Goal: Task Accomplishment & Management: Complete application form

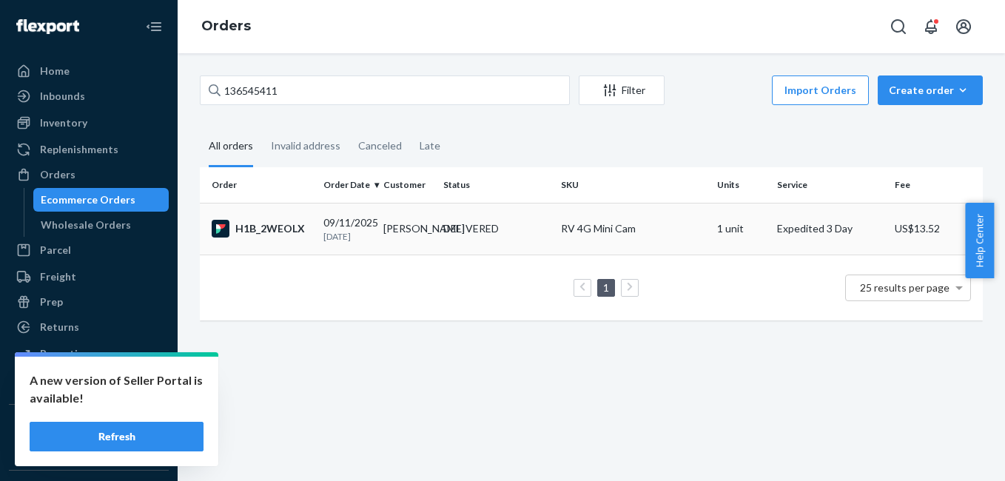
type input "136545411"
click at [269, 229] on div "H1B_2WEOLX" at bounding box center [262, 229] width 100 height 18
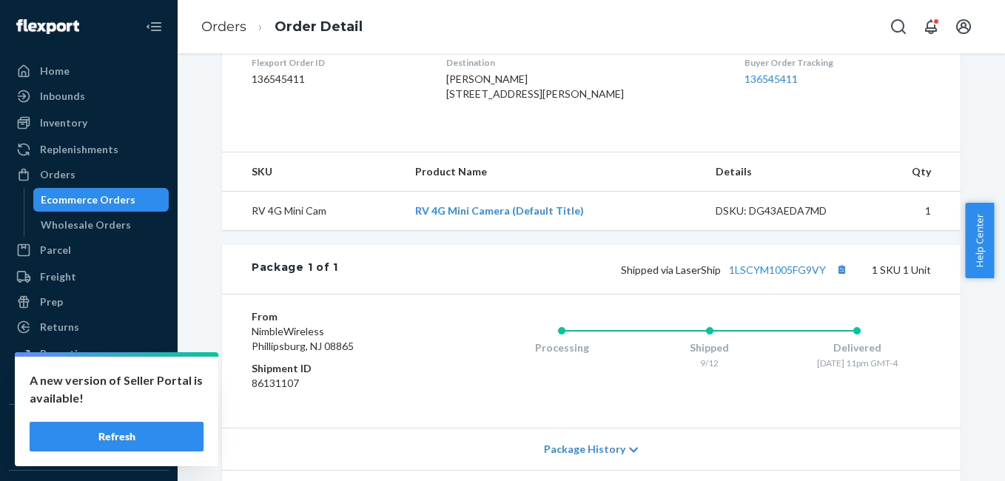
scroll to position [390, 0]
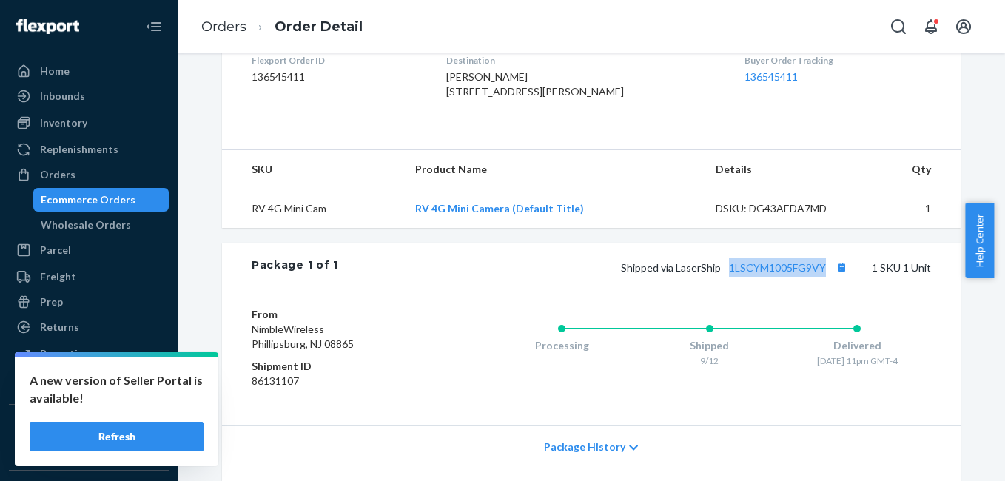
drag, startPoint x: 719, startPoint y: 307, endPoint x: 831, endPoint y: 309, distance: 112.5
click at [831, 291] on div "Package 1 of 1 Shipped via LaserShip 1LSCYM1005FG9VY 1 SKU 1 Unit" at bounding box center [591, 267] width 738 height 49
copy link "1LSCYM1005FG9VY"
click at [100, 178] on div "Orders" at bounding box center [88, 174] width 157 height 21
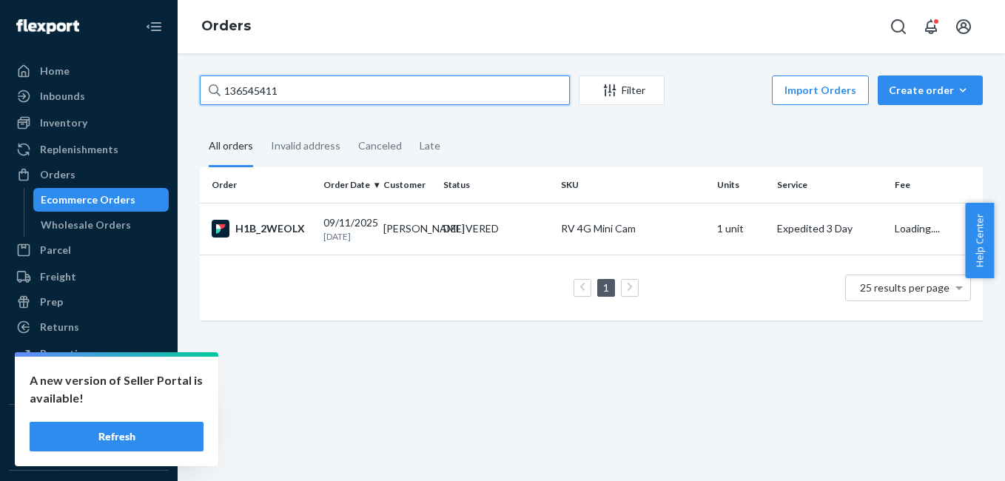
click at [357, 78] on input "136545411" at bounding box center [385, 90] width 370 height 30
paste input "617"
type input "136545617"
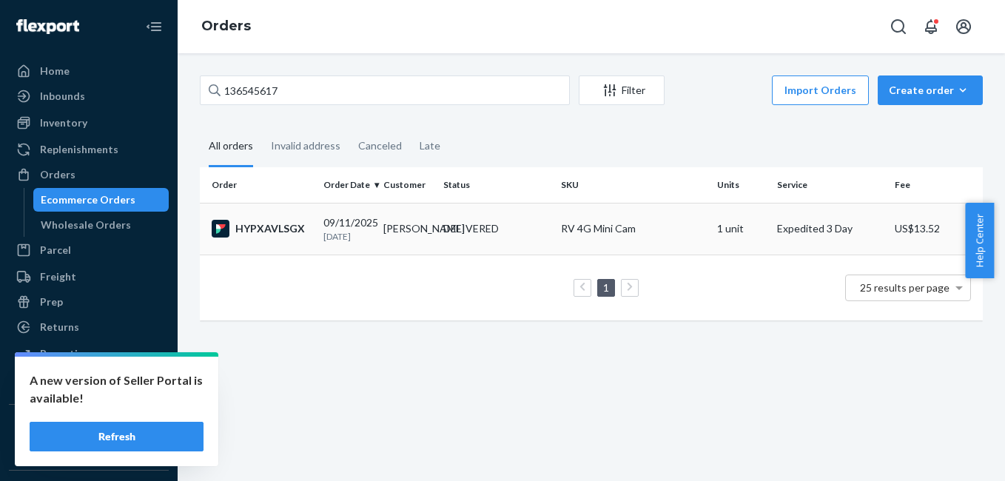
click at [260, 234] on div "HYPXAVLSGX" at bounding box center [262, 229] width 100 height 18
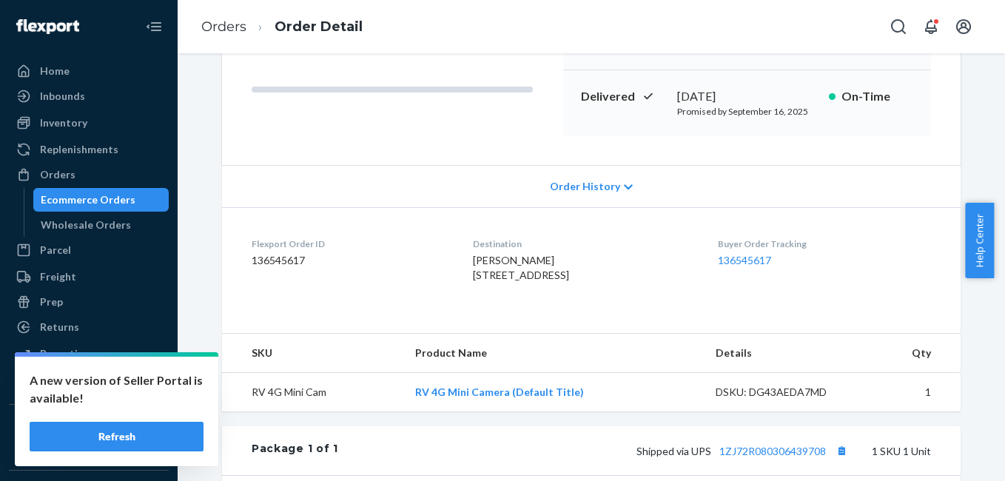
scroll to position [286, 0]
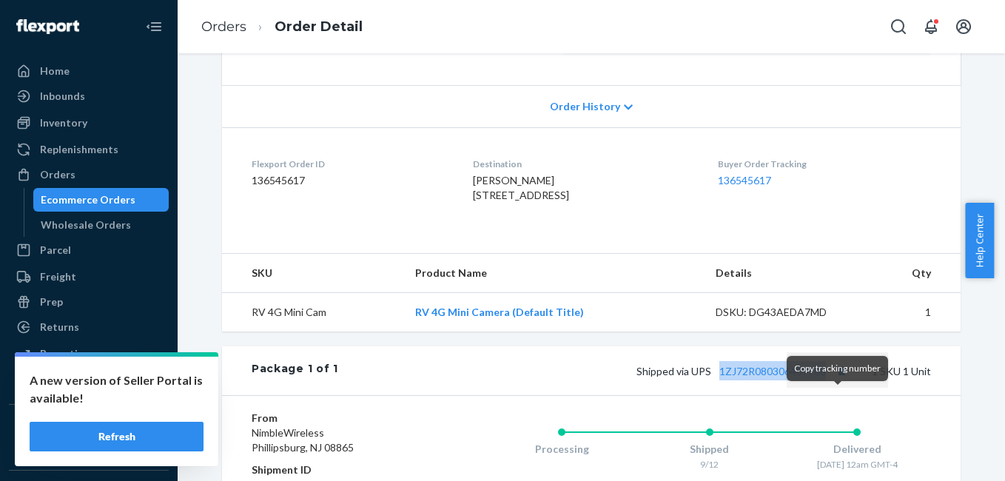
drag, startPoint x: 712, startPoint y: 417, endPoint x: 828, endPoint y: 405, distance: 116.1
click at [828, 395] on div "Package 1 of 1 Shipped via UPS 1ZJ72R080306439708 1 SKU 1 Unit" at bounding box center [591, 370] width 738 height 49
copy link "1ZJ72R080306439708"
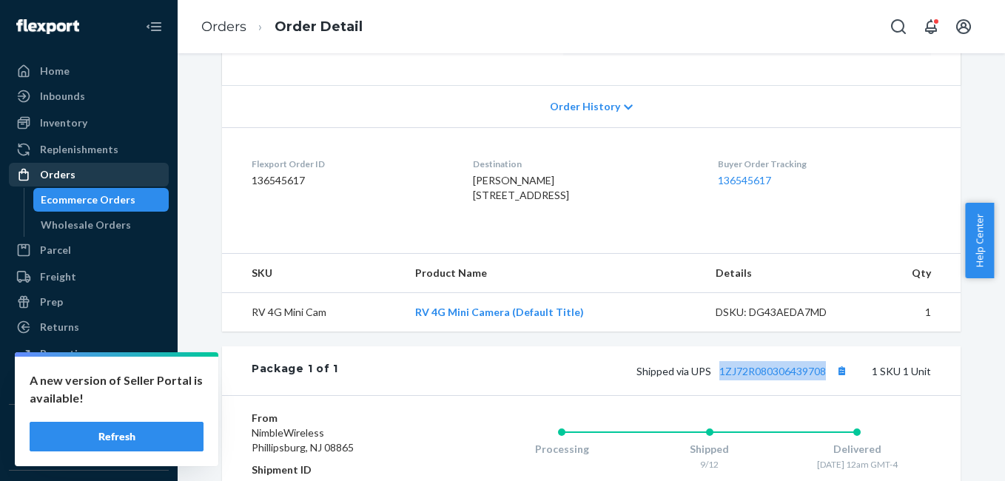
click at [72, 169] on div "Orders" at bounding box center [58, 174] width 36 height 15
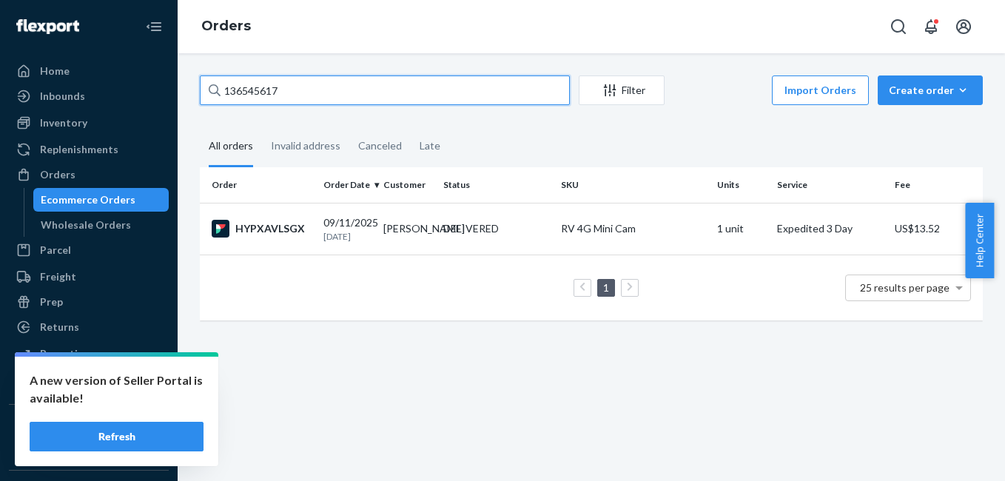
click at [310, 89] on input "136545617" at bounding box center [385, 90] width 370 height 30
paste input "606381"
type input "136606381"
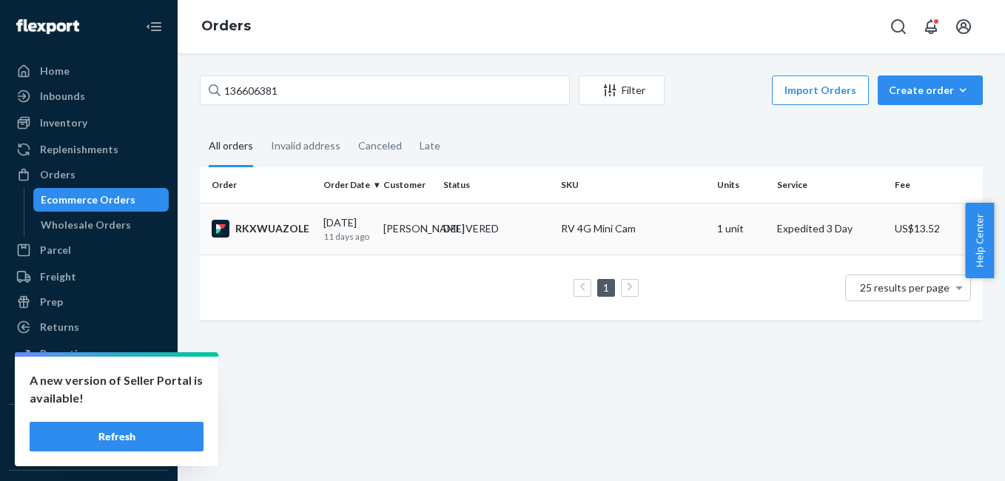
click at [277, 226] on div "RKXWUAZOLE" at bounding box center [262, 229] width 100 height 18
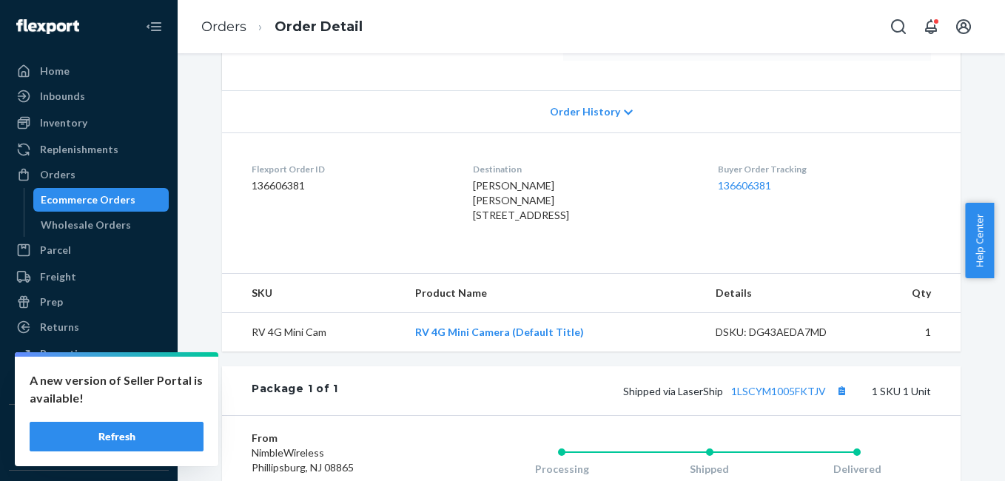
scroll to position [345, 0]
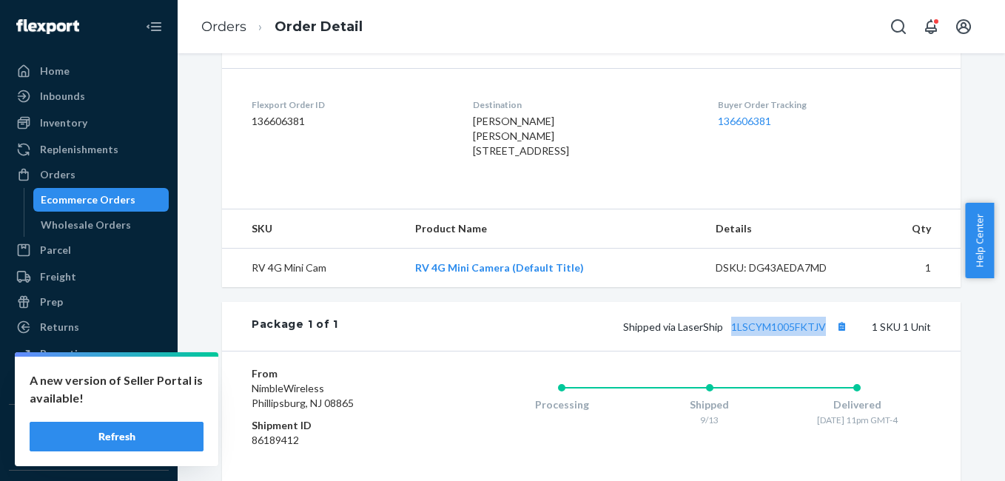
drag, startPoint x: 724, startPoint y: 365, endPoint x: 823, endPoint y: 368, distance: 99.1
click at [823, 351] on div "Package 1 of 1 Shipped via LaserShip 1LSCYM1005FKTJV 1 SKU 1 Unit" at bounding box center [591, 326] width 738 height 49
copy link "1LSCYM1005FKTJV"
click at [52, 177] on div "Orders" at bounding box center [58, 174] width 36 height 15
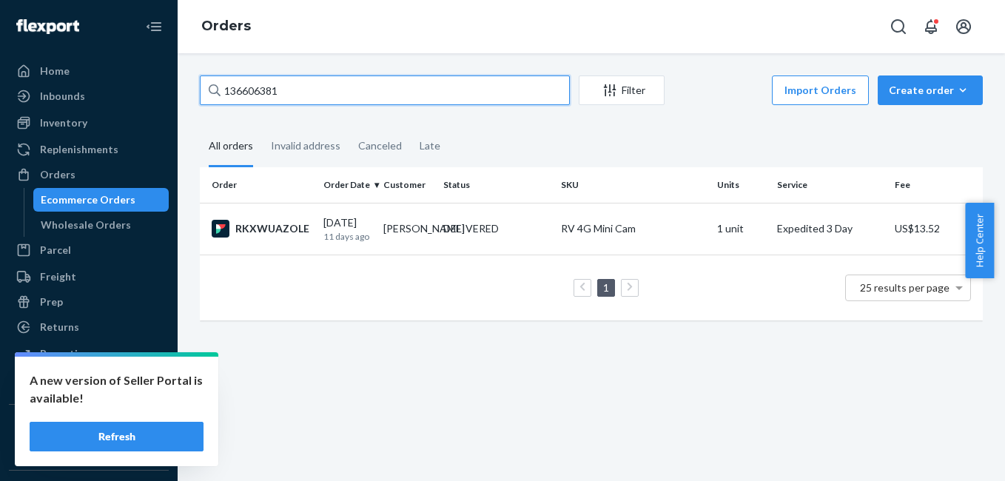
click at [302, 95] on input "136606381" at bounding box center [385, 90] width 370 height 30
paste input "334804"
click at [311, 92] on input "3348041" at bounding box center [385, 90] width 370 height 30
paste input "136606866"
type input "136606866"
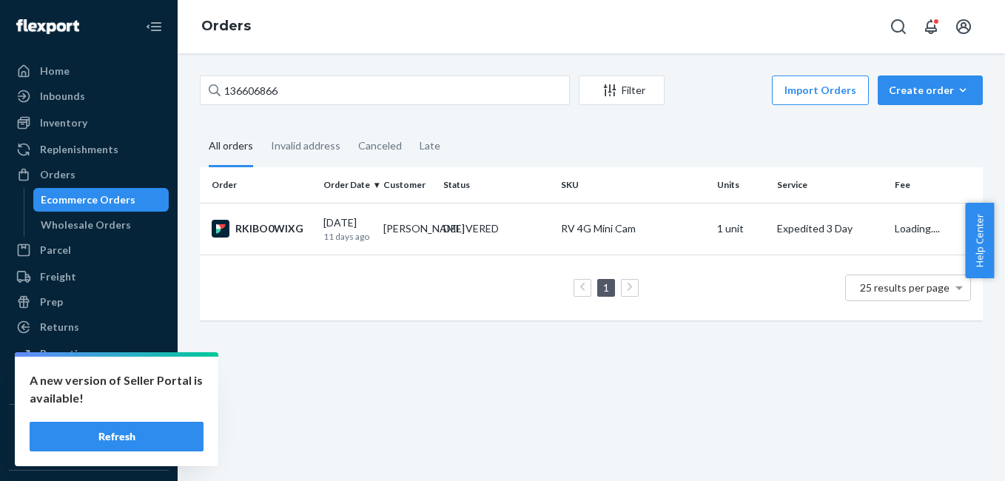
click at [278, 226] on div "RKIBO0WIXG" at bounding box center [262, 229] width 100 height 18
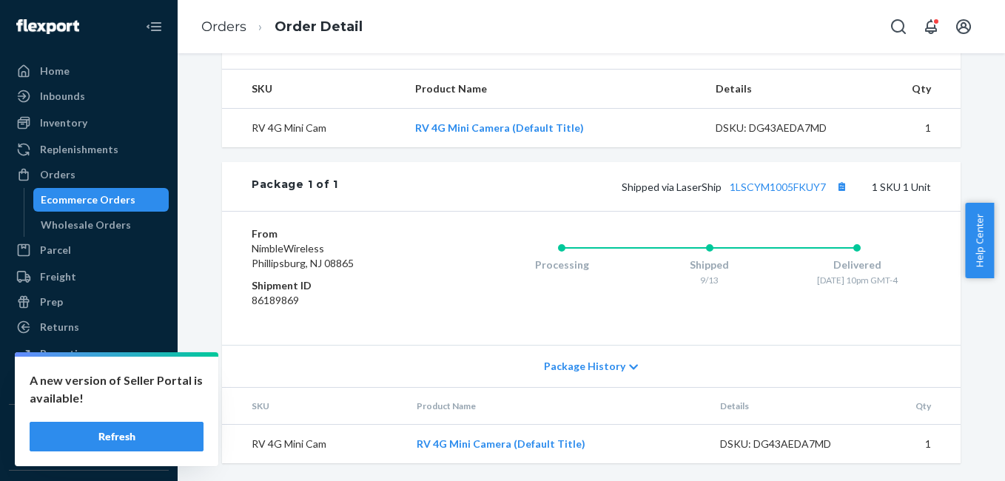
scroll to position [498, 0]
drag, startPoint x: 725, startPoint y: 206, endPoint x: 825, endPoint y: 197, distance: 100.3
click at [825, 197] on div "Package 1 of 1 Shipped via LaserShip 1LSCYM1005FKUY7 1 SKU 1 Unit" at bounding box center [591, 186] width 738 height 49
copy link "1LSCYM1005FKUY7"
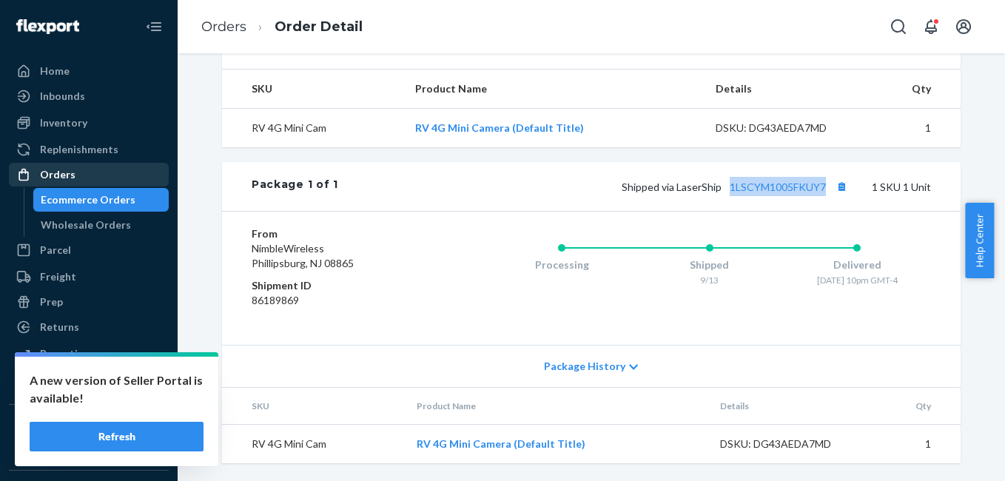
click at [78, 175] on div "Orders" at bounding box center [88, 174] width 157 height 21
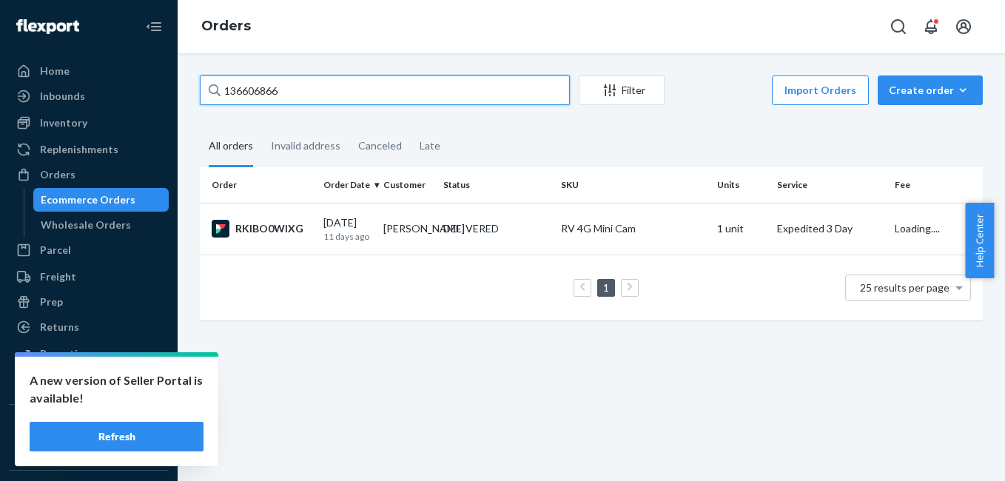
click at [393, 75] on input "136606866" at bounding box center [385, 90] width 370 height 30
paste input "545508"
type input "136545508"
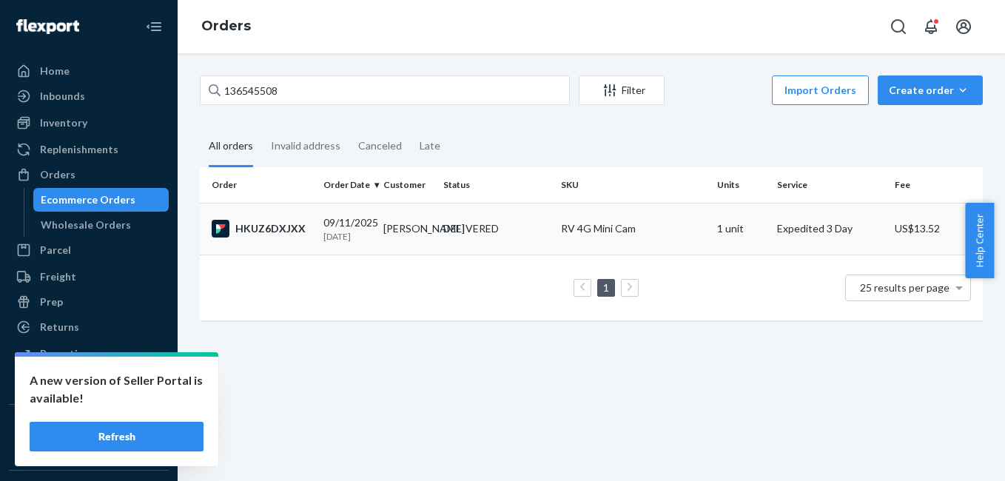
click at [275, 223] on div "HKUZ6DXJXX" at bounding box center [262, 229] width 100 height 18
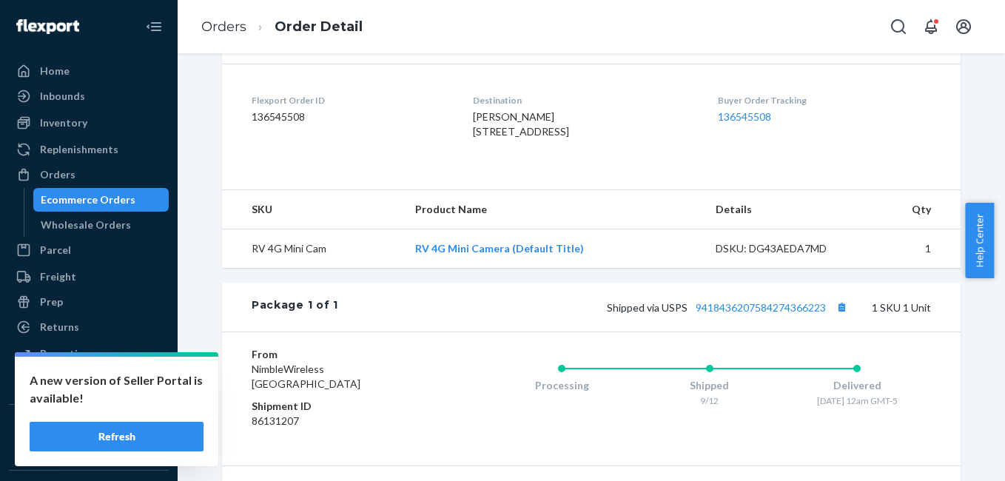
scroll to position [379, 0]
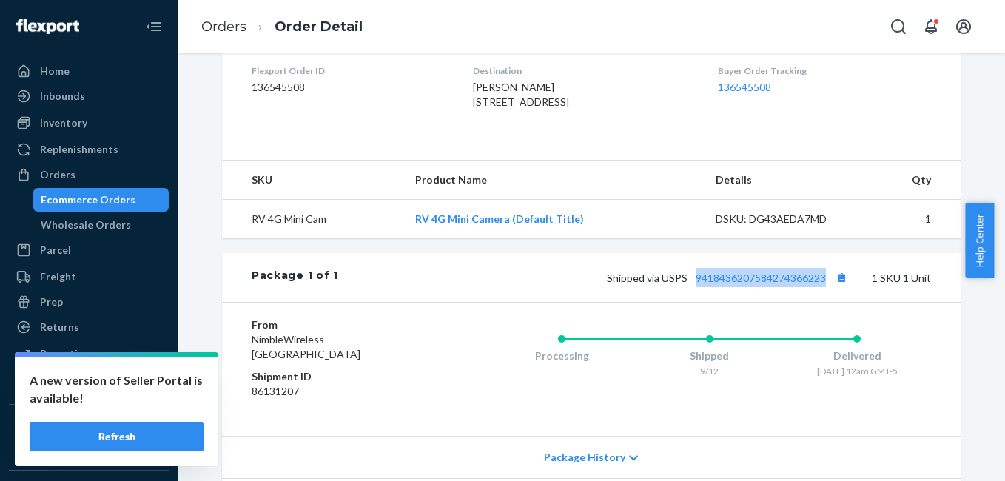
copy link "9418436207584274366223"
drag, startPoint x: 688, startPoint y: 315, endPoint x: 823, endPoint y: 318, distance: 135.4
click at [823, 302] on div "Package 1 of 1 Shipped via USPS 9418436207584274366223 1 SKU 1 Unit" at bounding box center [591, 277] width 738 height 49
click at [61, 171] on div "Orders" at bounding box center [58, 174] width 36 height 15
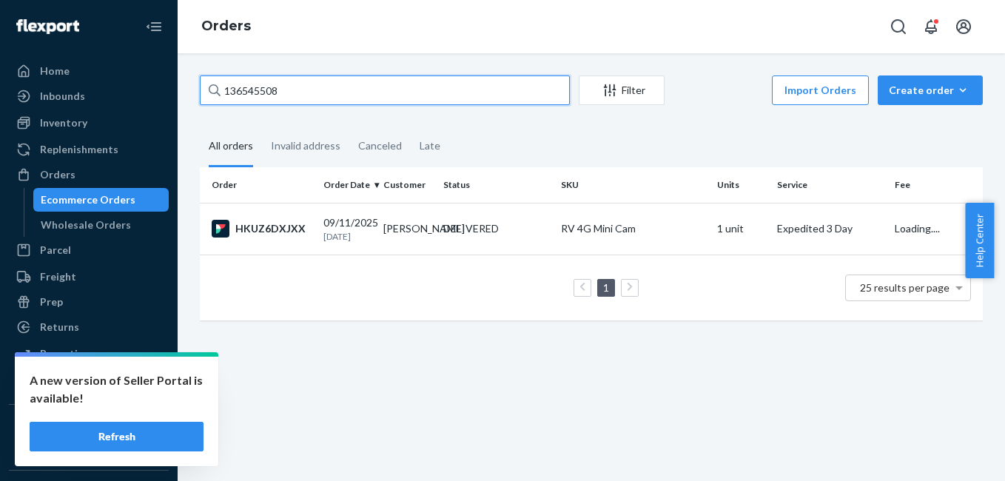
click at [323, 78] on input "136545508" at bounding box center [385, 90] width 370 height 30
paste input "888227"
type input "136888227"
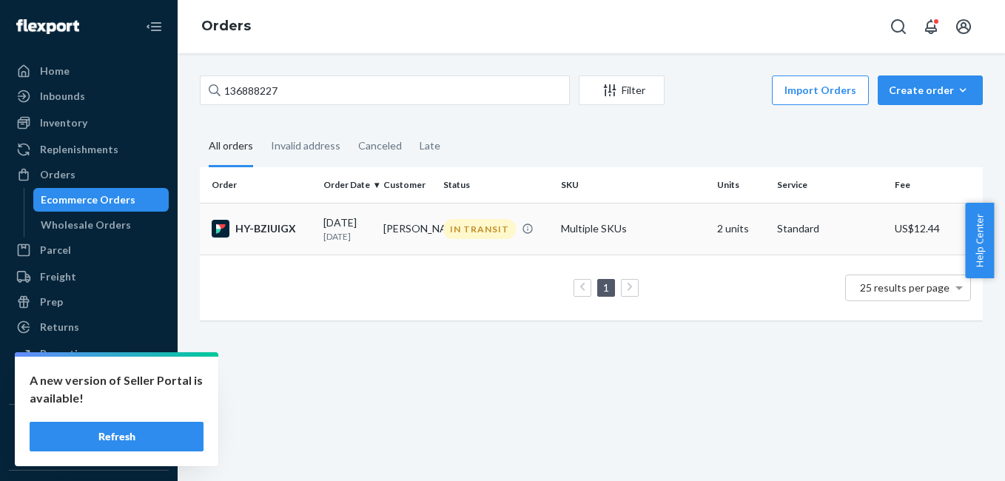
click at [260, 229] on div "HY-BZIUIGX" at bounding box center [262, 229] width 100 height 18
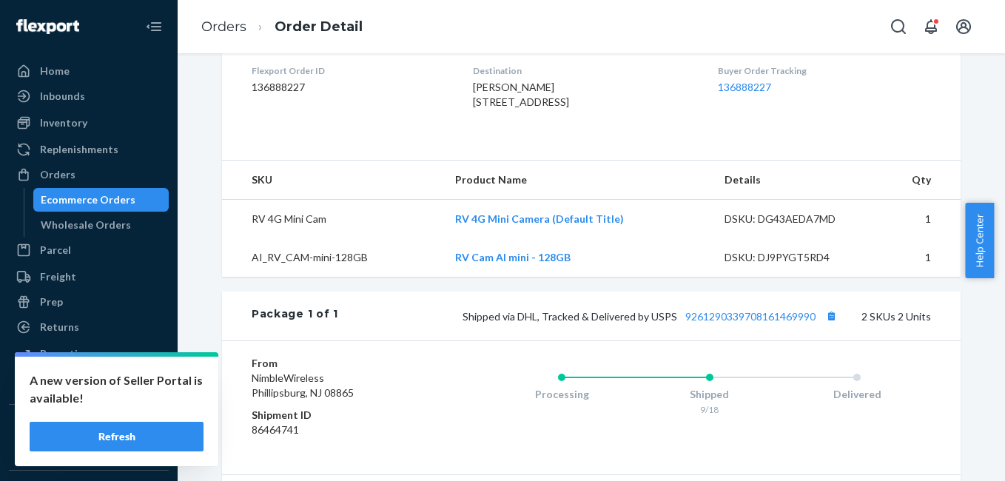
scroll to position [434, 0]
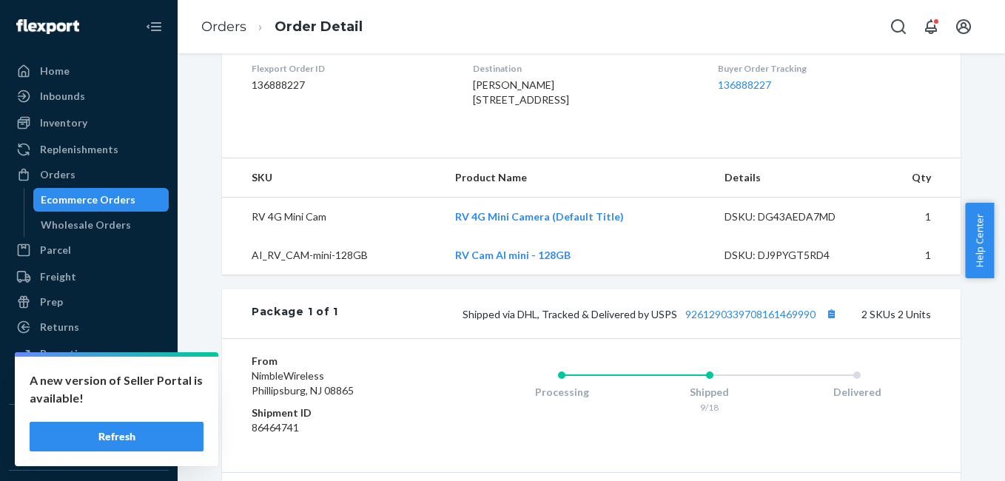
drag, startPoint x: 686, startPoint y: 308, endPoint x: 676, endPoint y: 301, distance: 11.7
click at [685, 308] on div "Package 1 of 1 Shipped via DHL, Tracked & Delivered by USPS 9261290339708161469…" at bounding box center [591, 313] width 738 height 49
drag, startPoint x: 677, startPoint y: 298, endPoint x: 812, endPoint y: 306, distance: 135.6
click at [812, 306] on div "Package 1 of 1 Shipped via DHL, Tracked & Delivered by USPS 9261290339708161469…" at bounding box center [591, 313] width 738 height 49
copy link "9261290339708161469990"
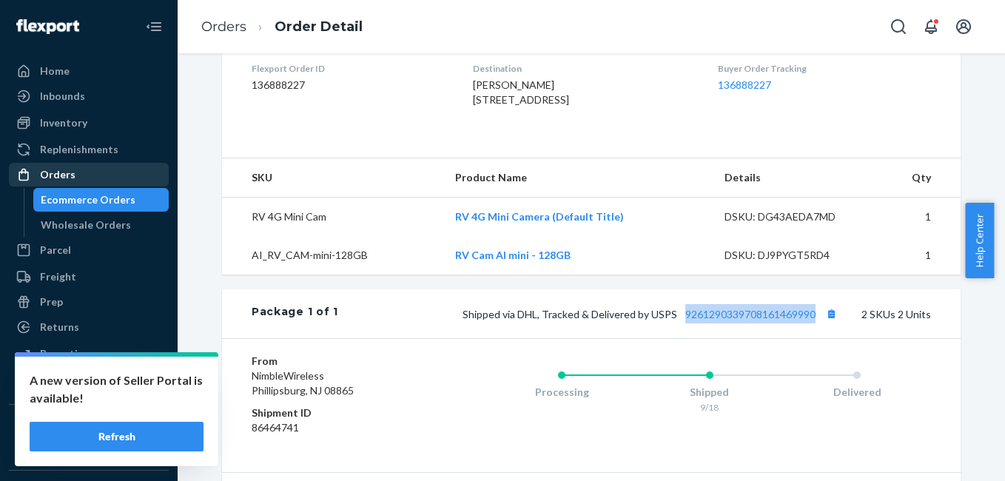
click at [89, 183] on div "Orders" at bounding box center [88, 174] width 157 height 21
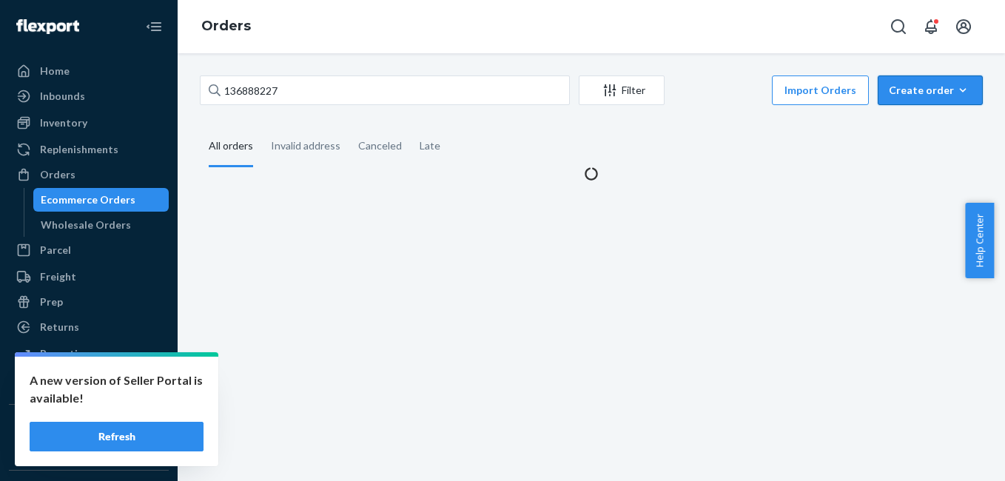
click at [888, 94] on div "Create order" at bounding box center [929, 90] width 83 height 15
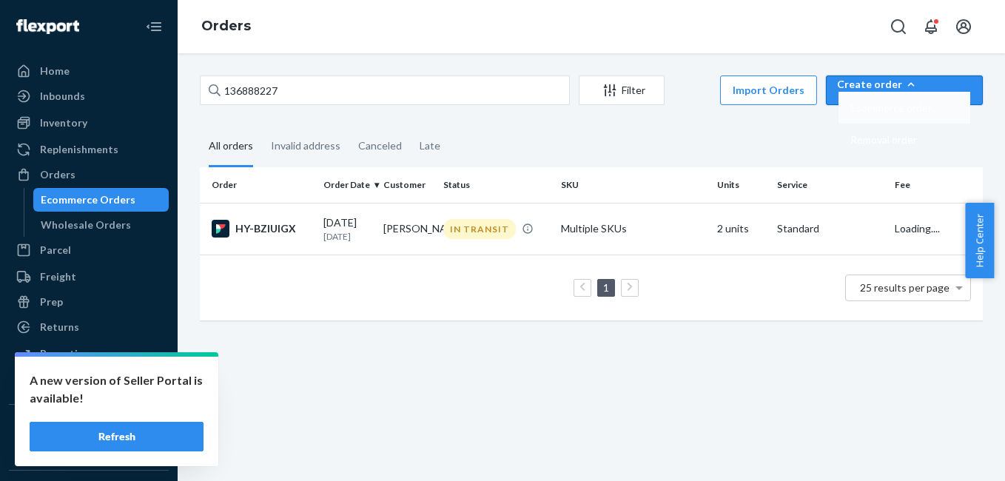
click at [909, 113] on span "Ecommerce order" at bounding box center [890, 108] width 81 height 10
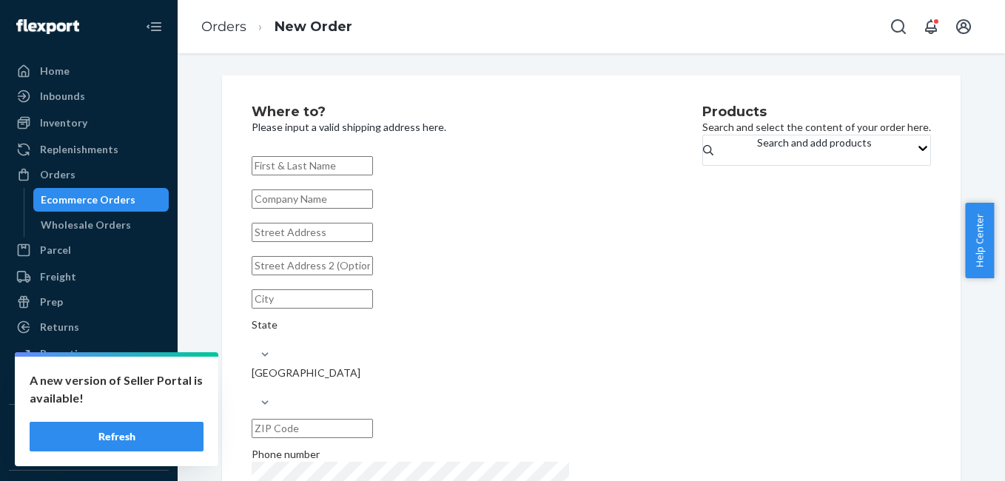
paste input "[PERSON_NAME]"
type input "[PERSON_NAME]"
click at [90, 124] on div "Inventory" at bounding box center [88, 122] width 157 height 21
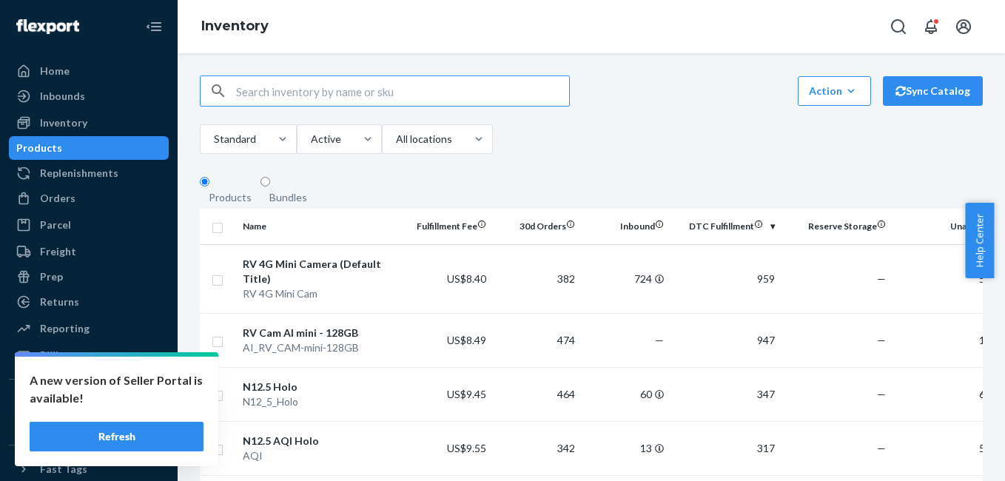
click at [294, 201] on div "Bundles" at bounding box center [288, 197] width 38 height 15
click at [270, 186] on input "Bundles" at bounding box center [265, 182] width 10 height 10
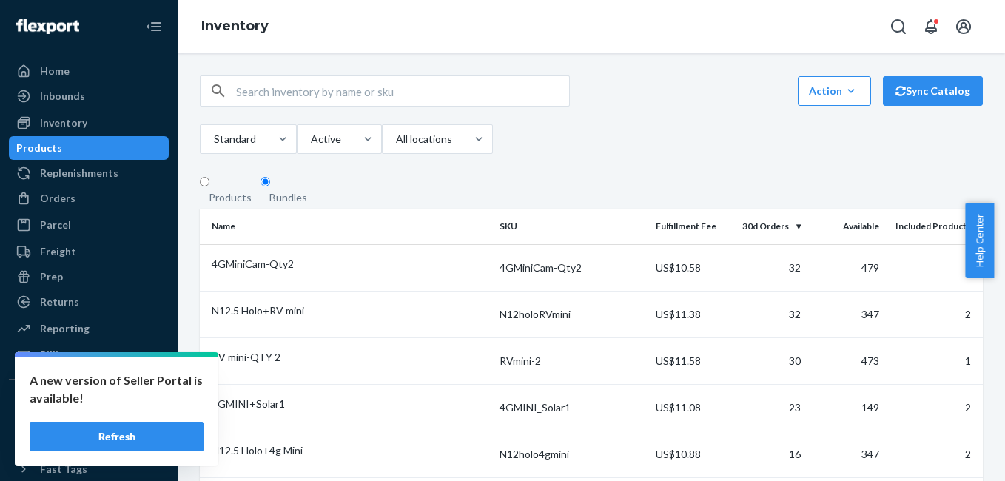
click at [297, 102] on input "text" at bounding box center [402, 91] width 333 height 30
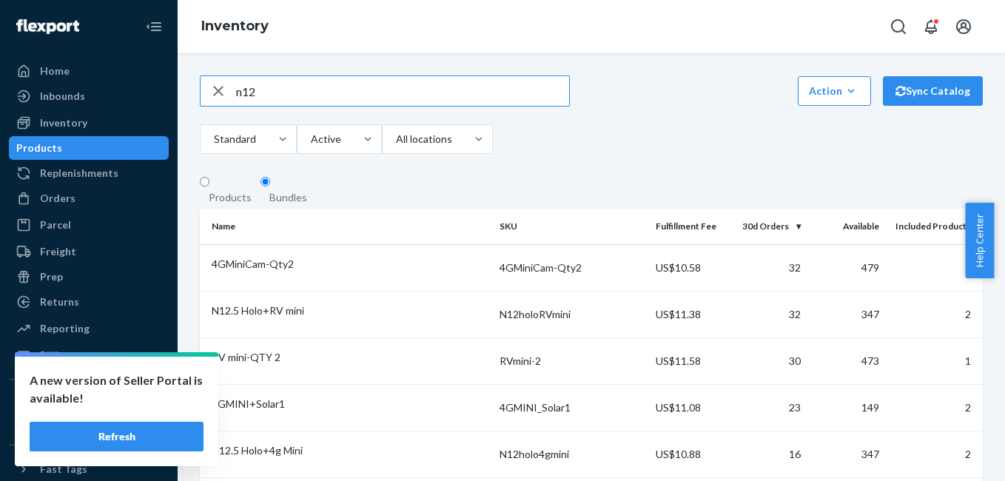
type input "n12"
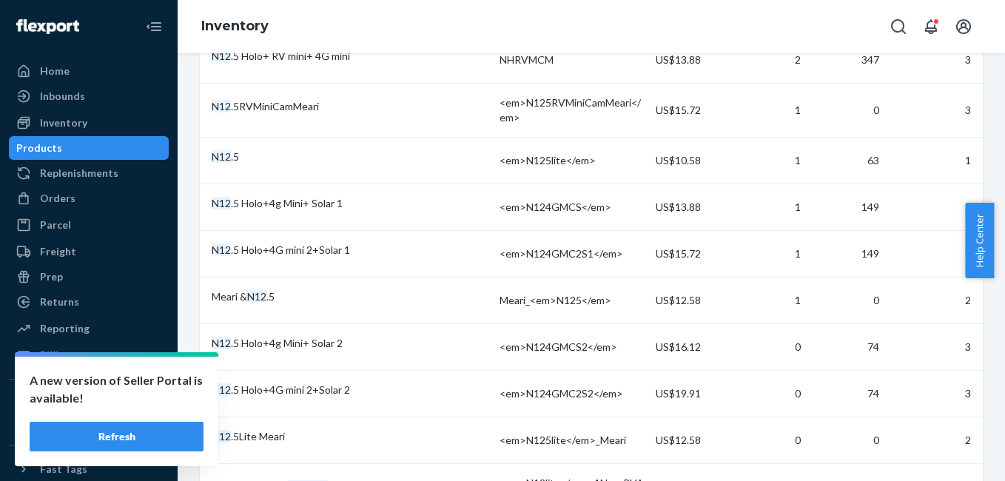
scroll to position [868, 0]
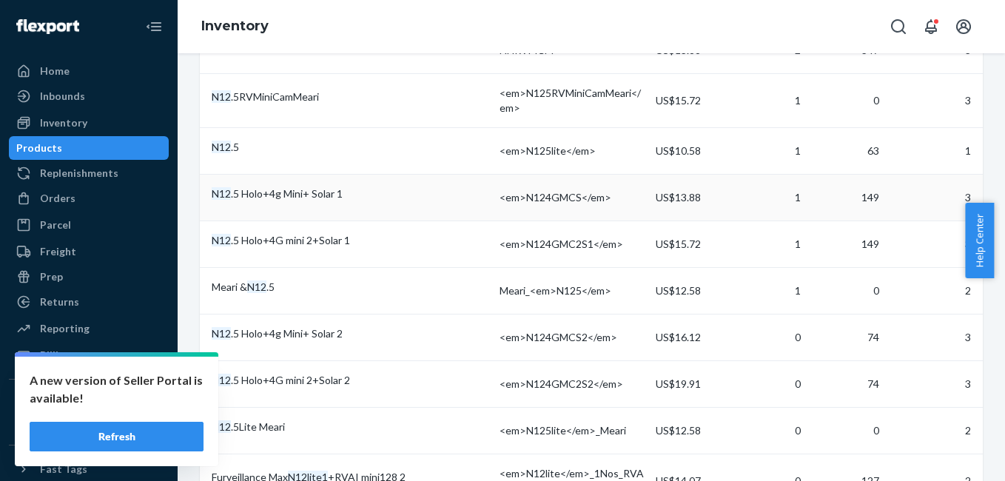
click at [286, 186] on div "N12 .5 Holo+4g Mini+ Solar 1" at bounding box center [350, 193] width 276 height 15
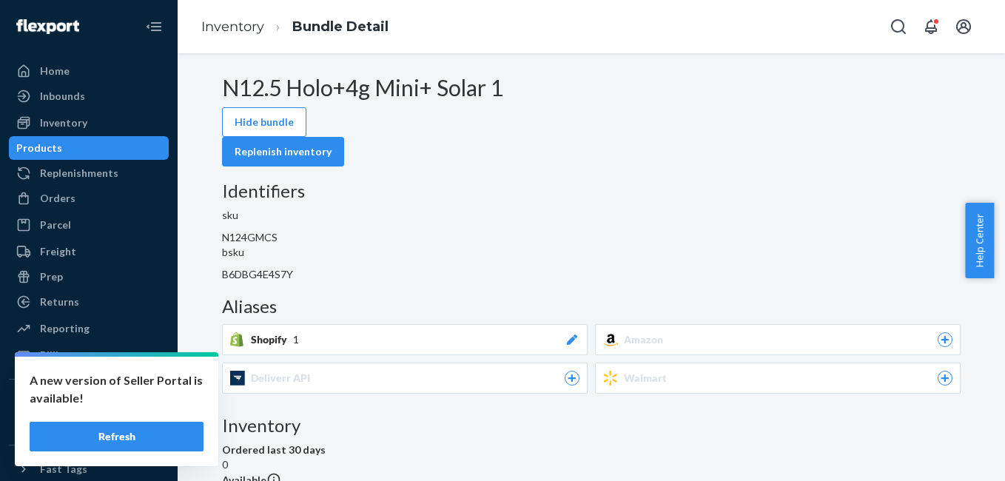
click at [579, 334] on icon at bounding box center [571, 339] width 15 height 10
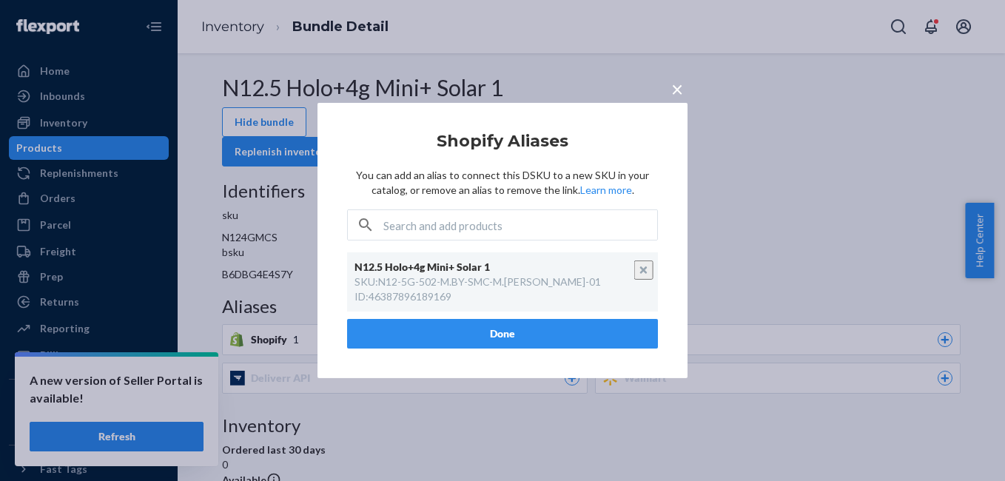
click at [675, 90] on span "×" at bounding box center [677, 88] width 12 height 25
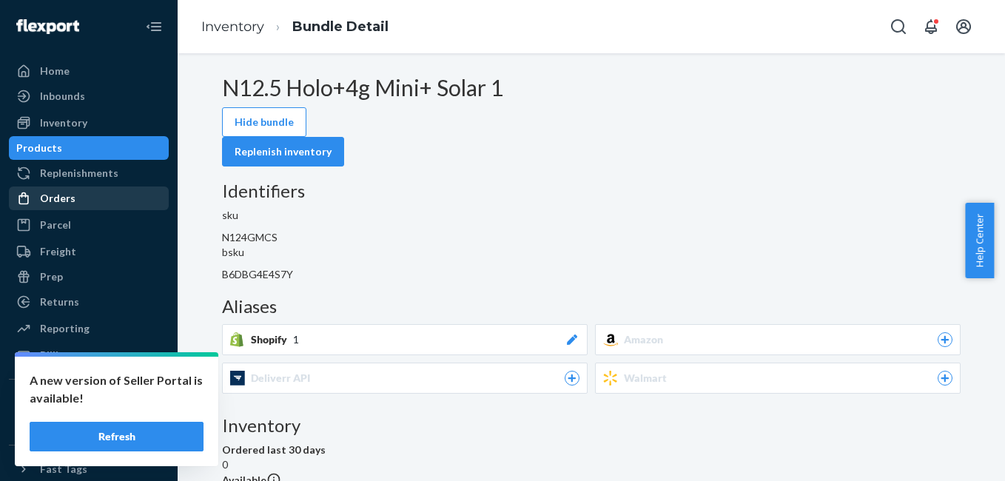
click at [68, 198] on div "Orders" at bounding box center [58, 198] width 36 height 15
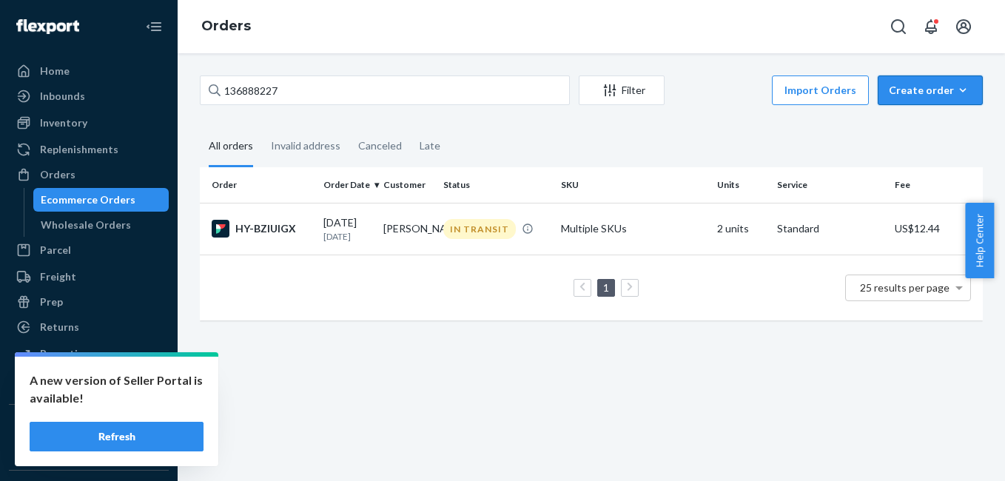
click at [921, 87] on div "Create order" at bounding box center [929, 90] width 83 height 15
click at [925, 113] on span "Ecommerce order" at bounding box center [890, 108] width 81 height 10
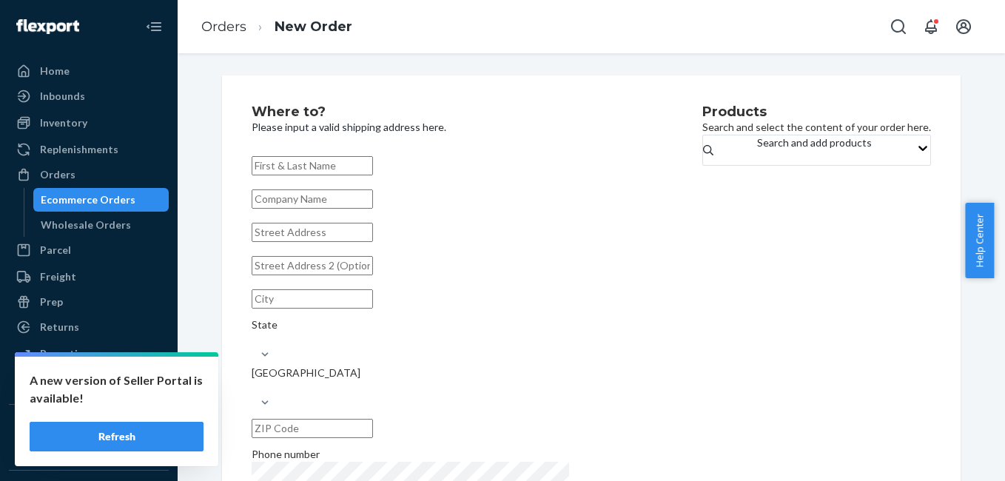
click at [300, 242] on input "text" at bounding box center [312, 232] width 121 height 19
paste input "[STREET_ADDRESS][PERSON_NAME]"
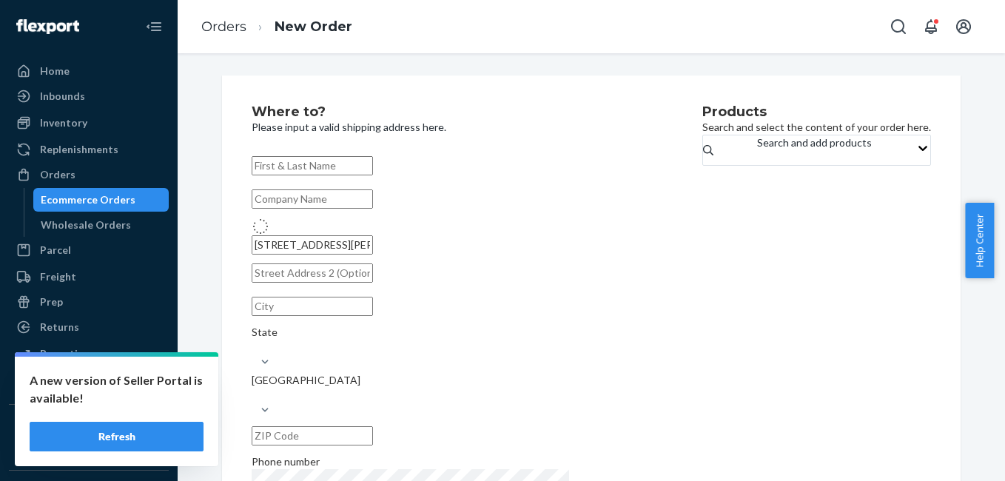
type input "[STREET_ADDRESS]"
type input "Lone Tree"
type input "80124"
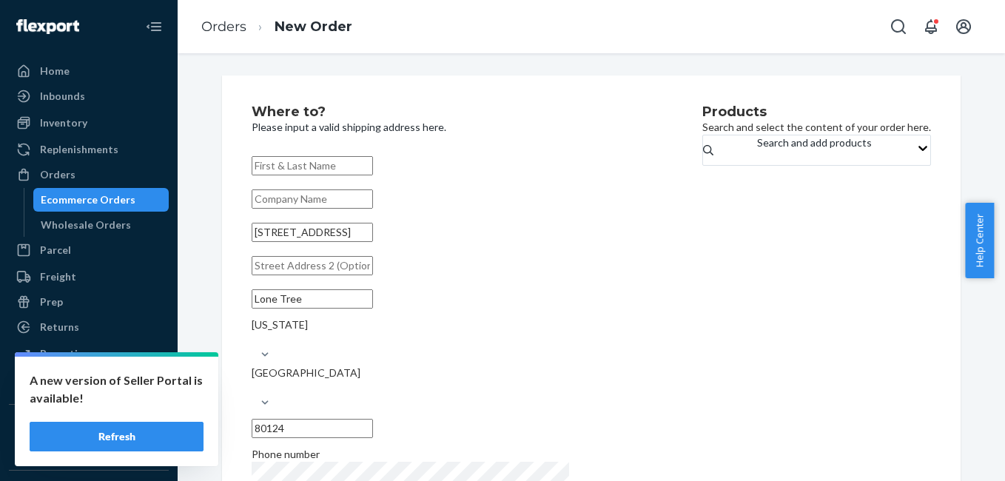
click at [337, 156] on input "text" at bounding box center [312, 165] width 121 height 19
paste input "[PERSON_NAME]"
type input "[PERSON_NAME]"
click at [341, 308] on input "Lone Tree" at bounding box center [312, 298] width 121 height 19
paste input "ittleton"
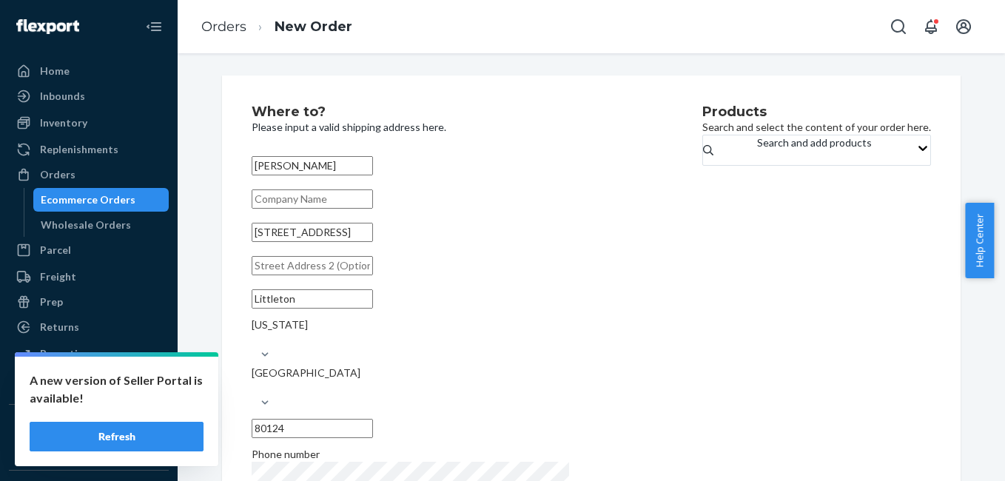
type input "Littleton"
click at [775, 351] on div "Products Search and select the content of your order here. Search and add produ…" at bounding box center [816, 316] width 229 height 423
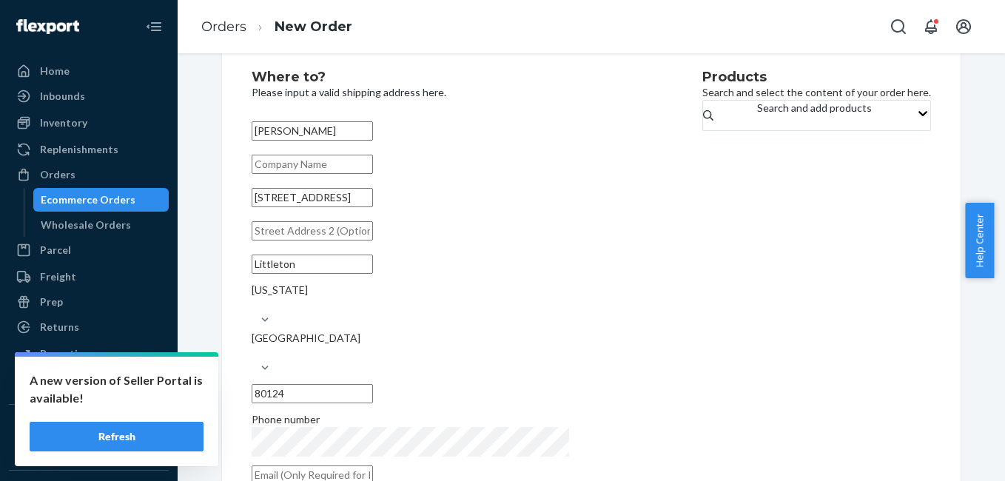
scroll to position [52, 0]
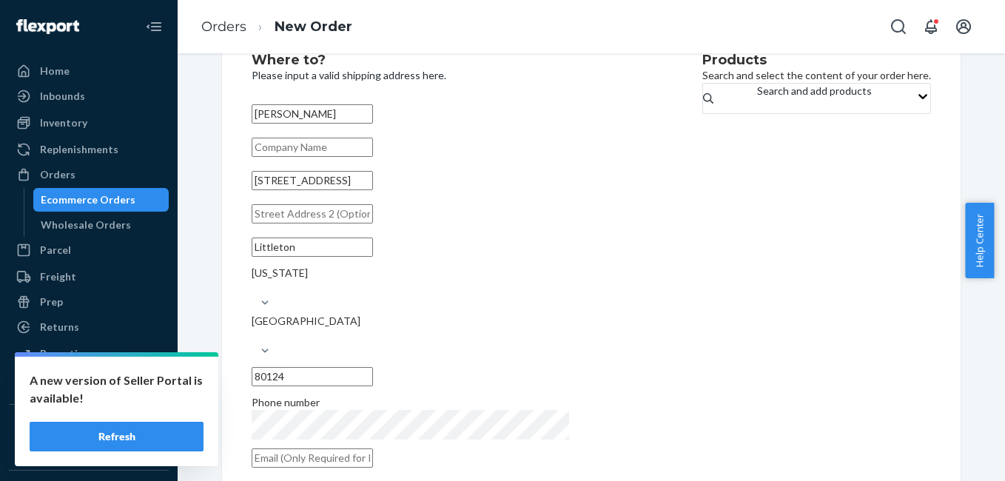
drag, startPoint x: 286, startPoint y: 423, endPoint x: 294, endPoint y: 416, distance: 11.0
click at [286, 448] on input "text" at bounding box center [312, 457] width 121 height 19
paste input "[EMAIL_ADDRESS][DOMAIN_NAME]"
type input "[EMAIL_ADDRESS][DOMAIN_NAME]"
drag, startPoint x: 760, startPoint y: 285, endPoint x: 738, endPoint y: 192, distance: 95.1
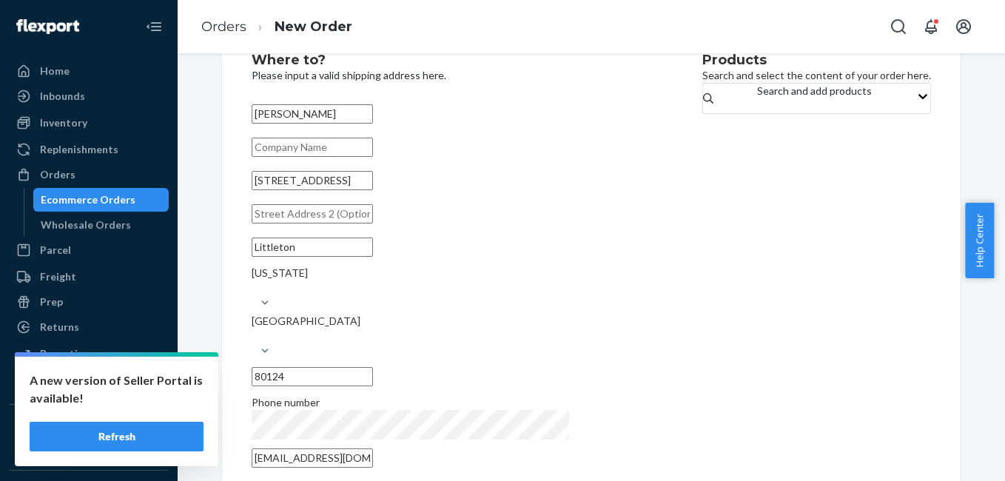
click at [766, 278] on div "Products Search and select the content of your order here. Search and add produ…" at bounding box center [816, 264] width 229 height 423
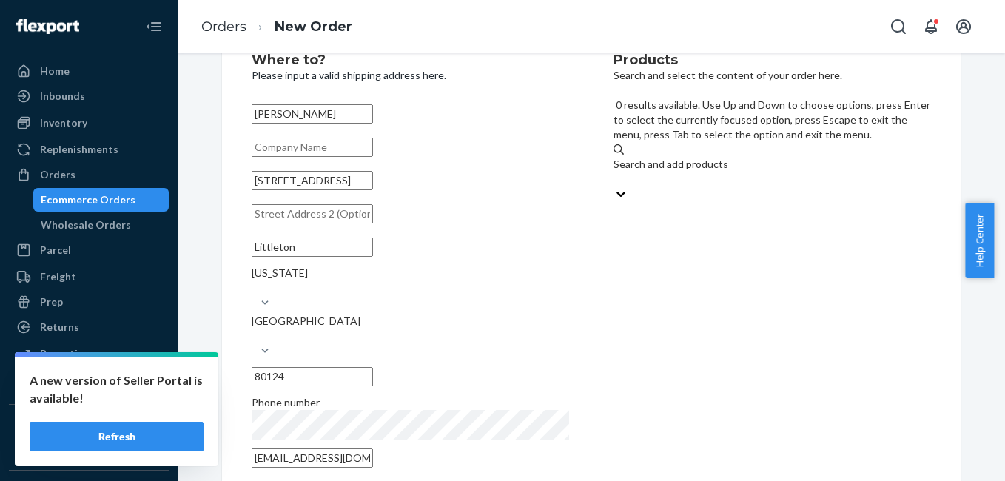
click at [681, 157] on div "Search and add products" at bounding box center [771, 164] width 317 height 15
click at [615, 172] on input "0 results available. Use Up and Down to choose options, press Enter to select t…" at bounding box center [613, 179] width 1 height 15
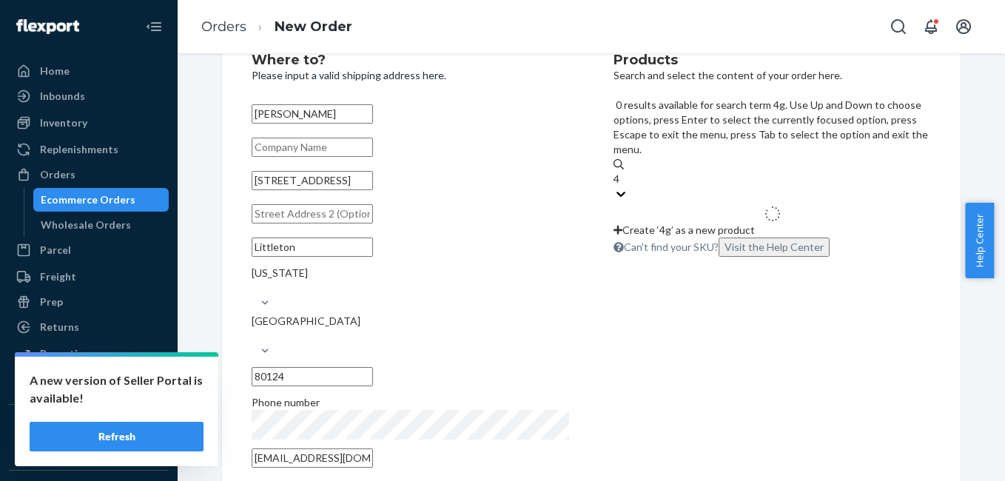
type input "4g"
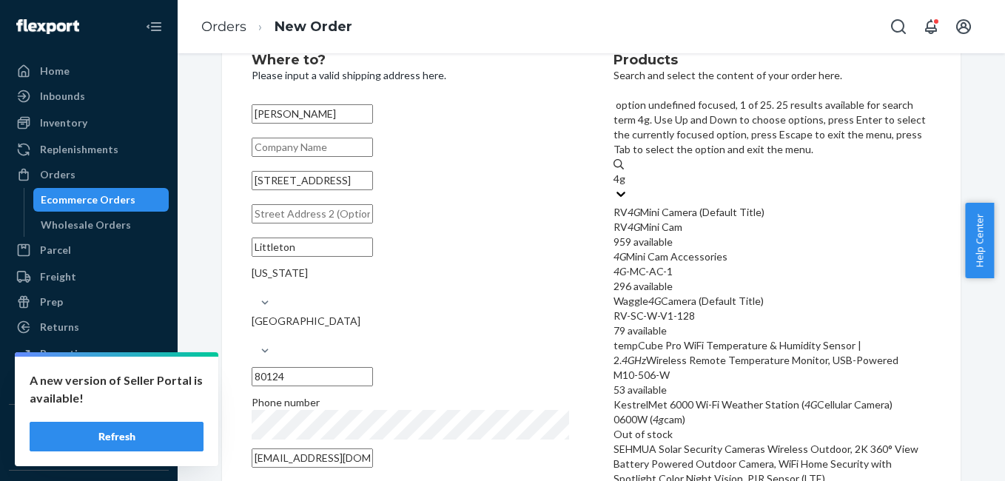
click at [685, 205] on div "RV 4G Mini Camera (Default Title)" at bounding box center [771, 212] width 317 height 15
click at [626, 172] on input "4g" at bounding box center [619, 179] width 13 height 15
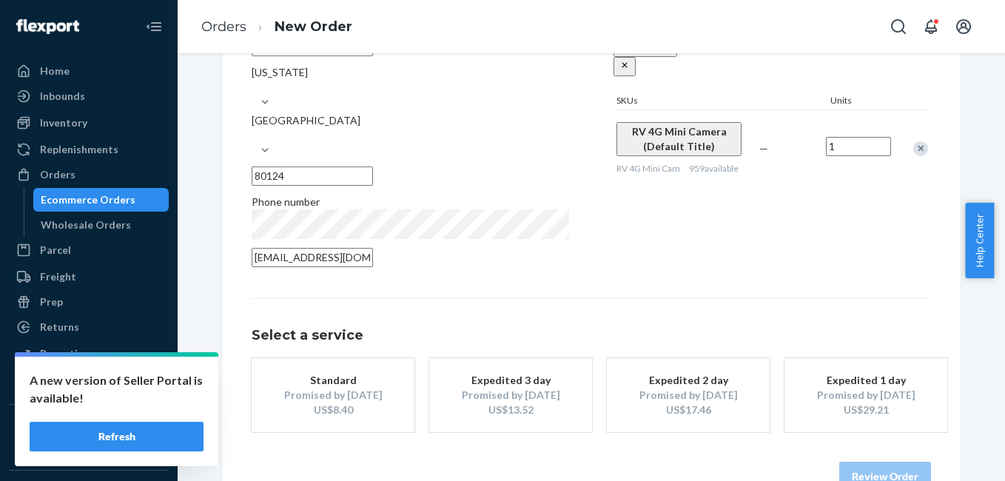
scroll to position [267, 0]
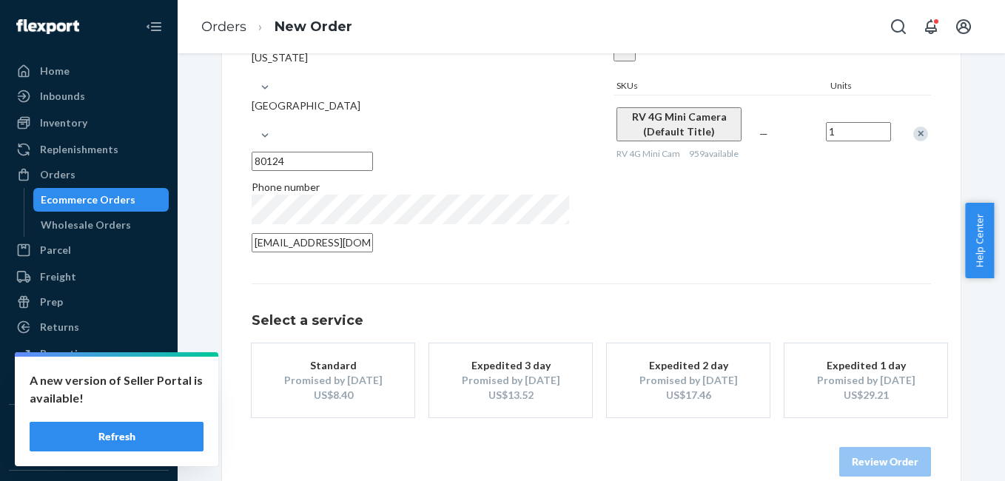
click at [533, 373] on div "Promised by [DATE]" at bounding box center [510, 380] width 118 height 15
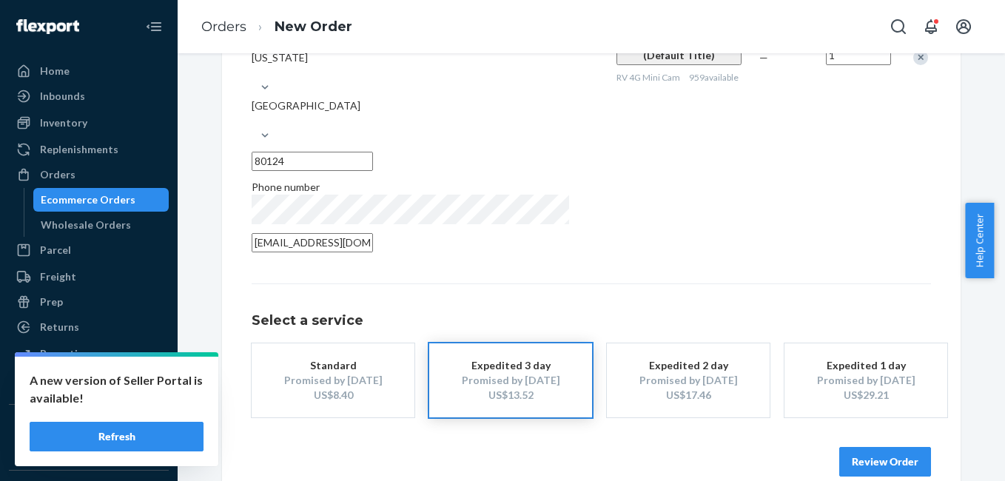
click at [860, 447] on button "Review Order" at bounding box center [885, 462] width 92 height 30
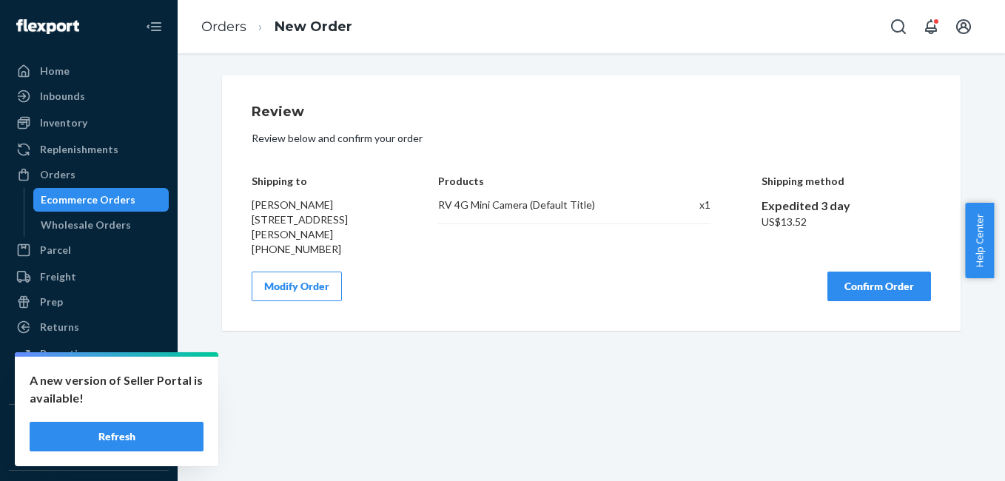
scroll to position [0, 0]
click at [844, 294] on button "Confirm Order" at bounding box center [879, 286] width 104 height 30
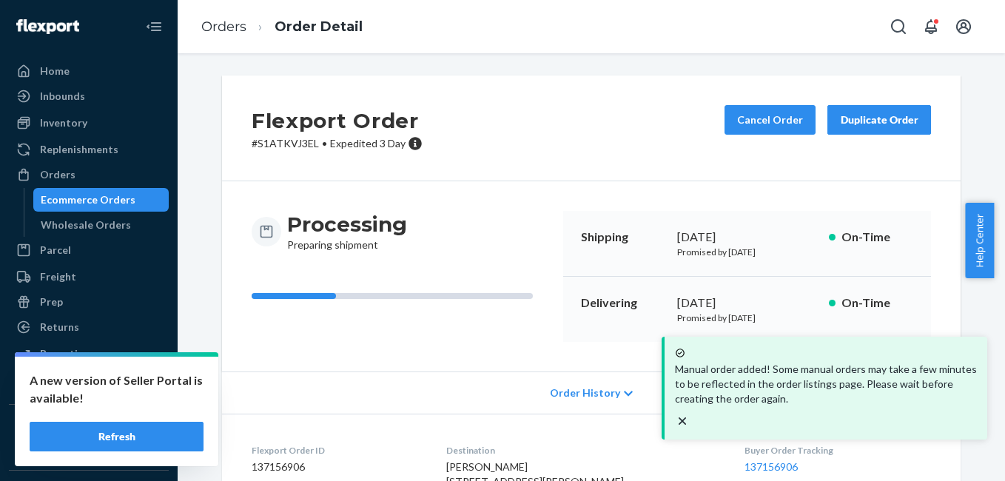
scroll to position [184, 0]
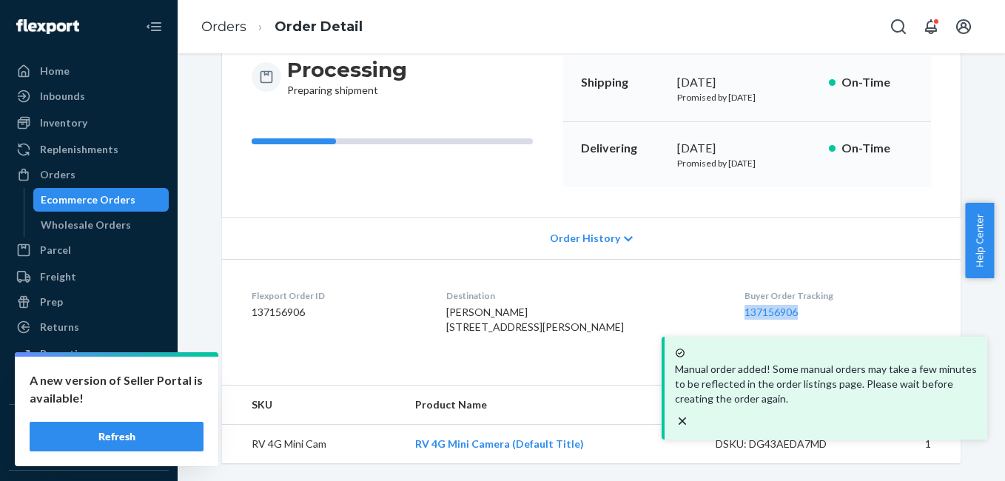
copy link "137156906"
drag, startPoint x: 717, startPoint y: 304, endPoint x: 788, endPoint y: 301, distance: 71.1
click at [788, 301] on dl "Flexport Order ID 137156906 Destination [PERSON_NAME] [STREET_ADDRESS][PERSON_N…" at bounding box center [591, 314] width 738 height 111
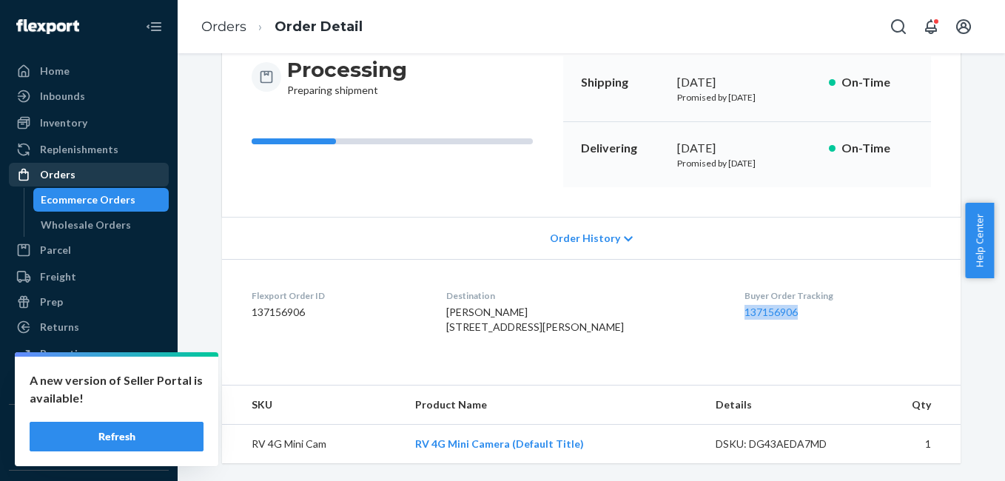
click at [99, 178] on div "Orders" at bounding box center [88, 174] width 157 height 21
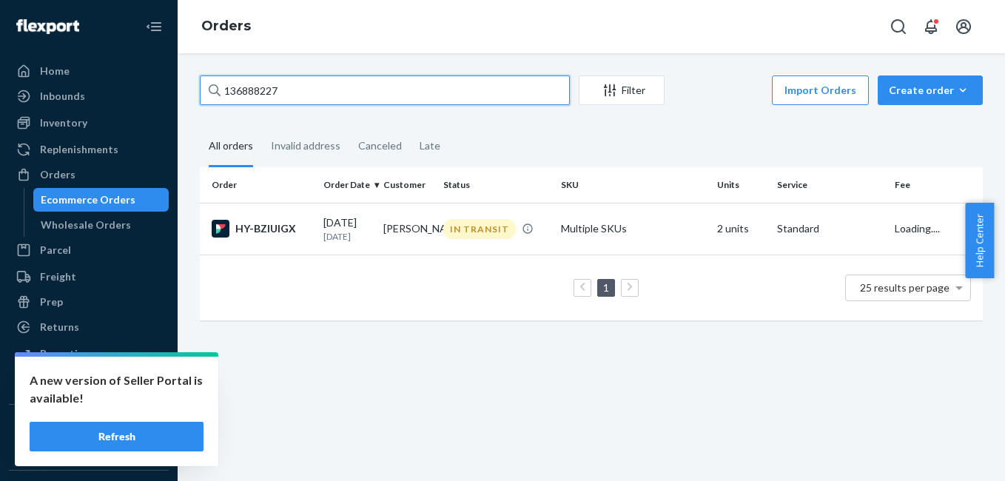
click at [288, 91] on input "136888227" at bounding box center [385, 90] width 370 height 30
paste input "506483"
type input "136506483"
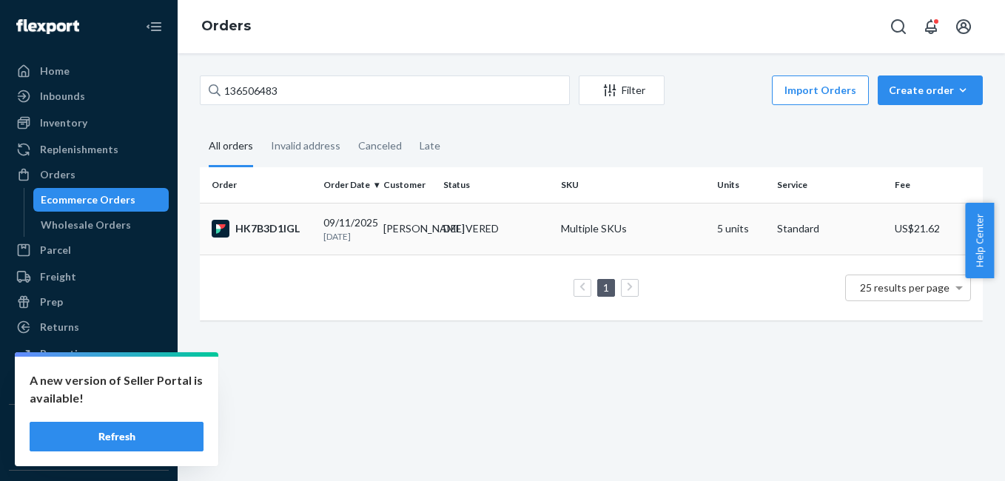
click at [282, 230] on div "HK7B3D1IGL" at bounding box center [262, 229] width 100 height 18
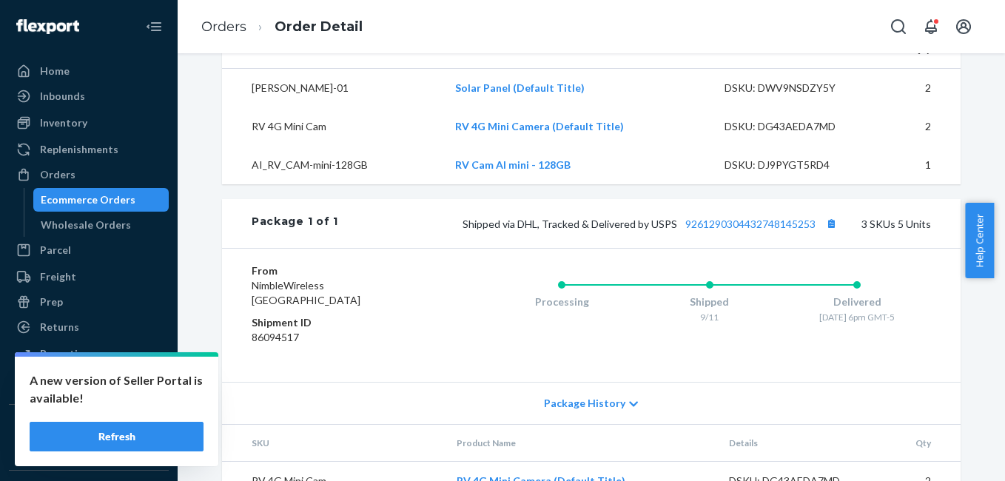
scroll to position [508, 0]
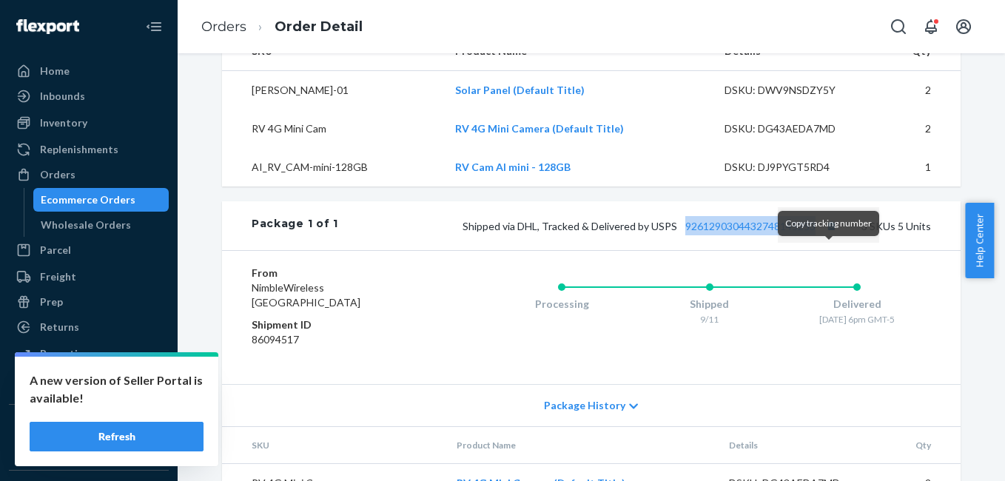
drag, startPoint x: 677, startPoint y: 266, endPoint x: 827, endPoint y: 261, distance: 150.2
click at [827, 250] on div "Package 1 of 1 Shipped via DHL, Tracked & Delivered by USPS 9261290304432748145…" at bounding box center [591, 225] width 738 height 49
copy link "9261290304432748145253"
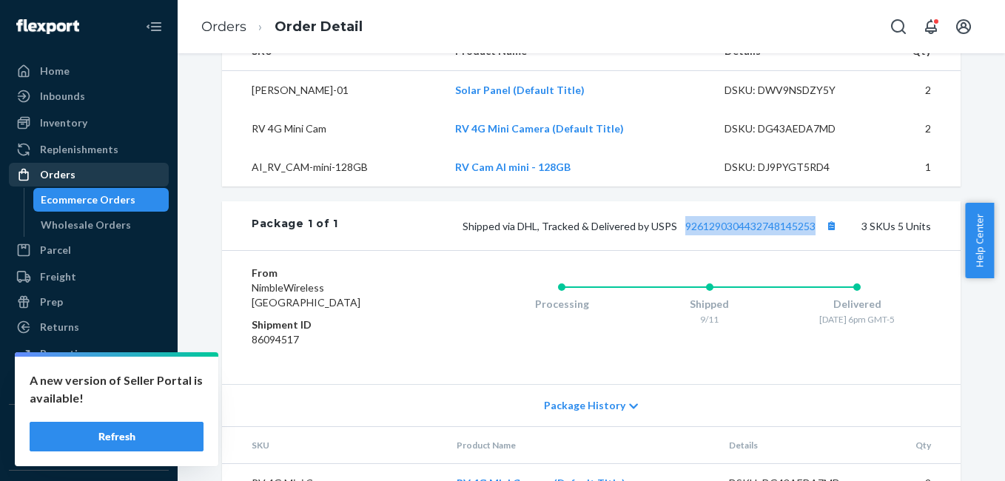
click at [96, 175] on div "Orders" at bounding box center [88, 174] width 157 height 21
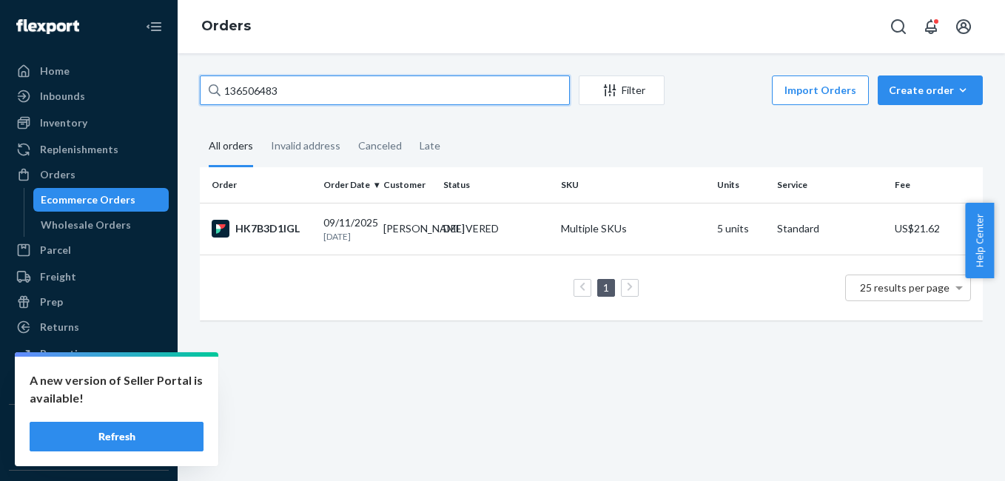
click at [308, 99] on input "136506483" at bounding box center [385, 90] width 370 height 30
paste input "44162"
type input "136544162"
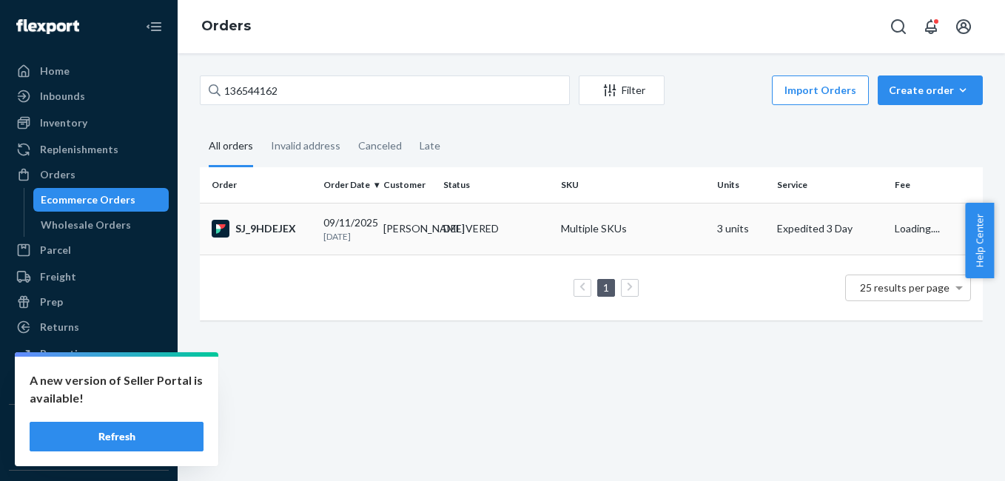
click at [271, 230] on div "SJ_9HDEJEX" at bounding box center [262, 229] width 100 height 18
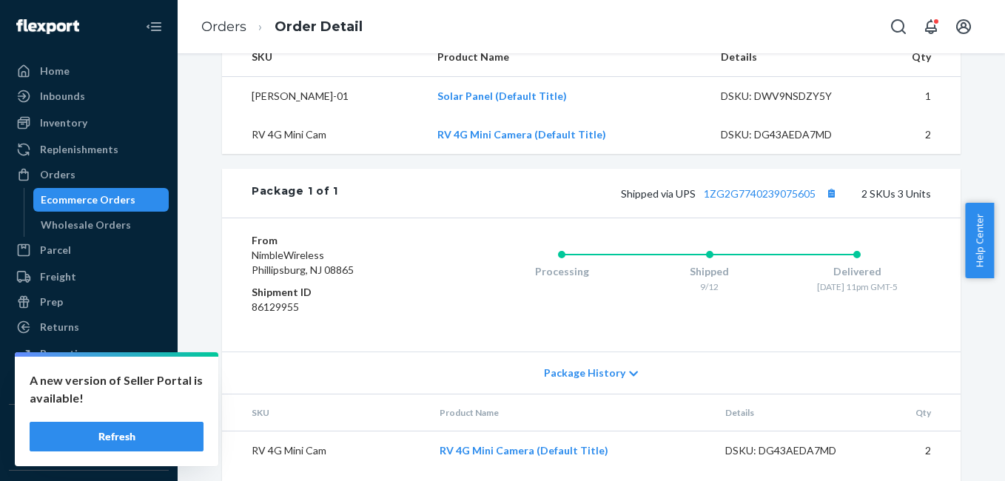
scroll to position [503, 0]
drag, startPoint x: 701, startPoint y: 229, endPoint x: 811, endPoint y: 227, distance: 109.5
click at [811, 202] on div "Shipped via UPS 1ZG2G7740239075605 2 SKUs 3 Units" at bounding box center [634, 192] width 593 height 19
copy link "1ZG2G7740239075605"
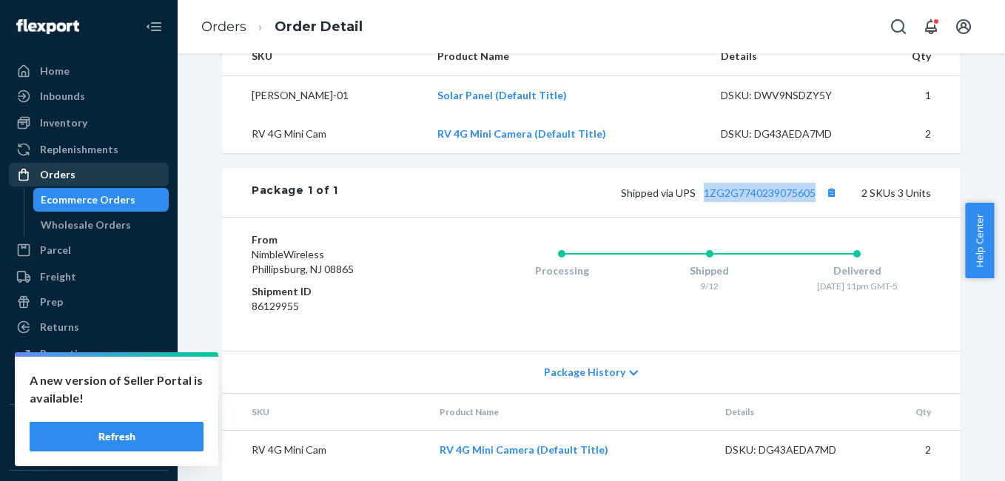
click at [58, 172] on div "Orders" at bounding box center [58, 174] width 36 height 15
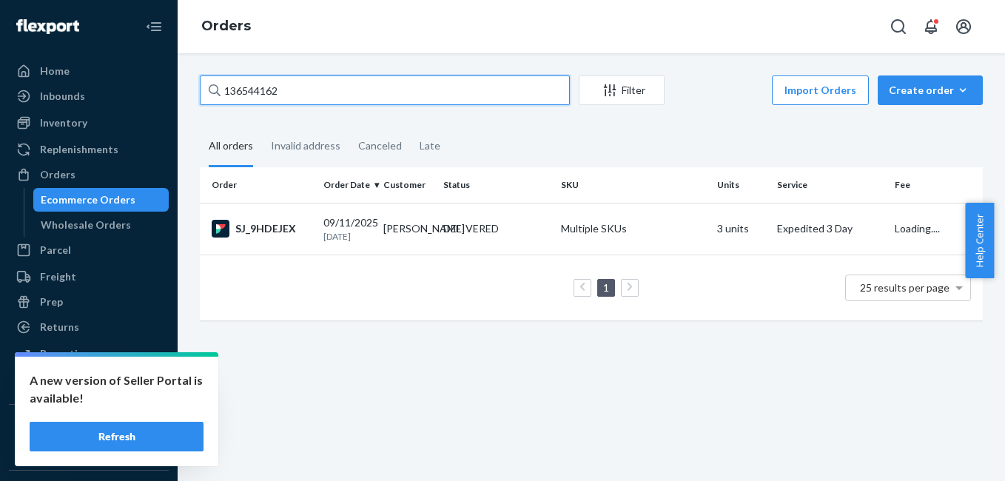
click at [330, 103] on input "136544162" at bounding box center [385, 90] width 370 height 30
paste input "880439"
type input "136880439"
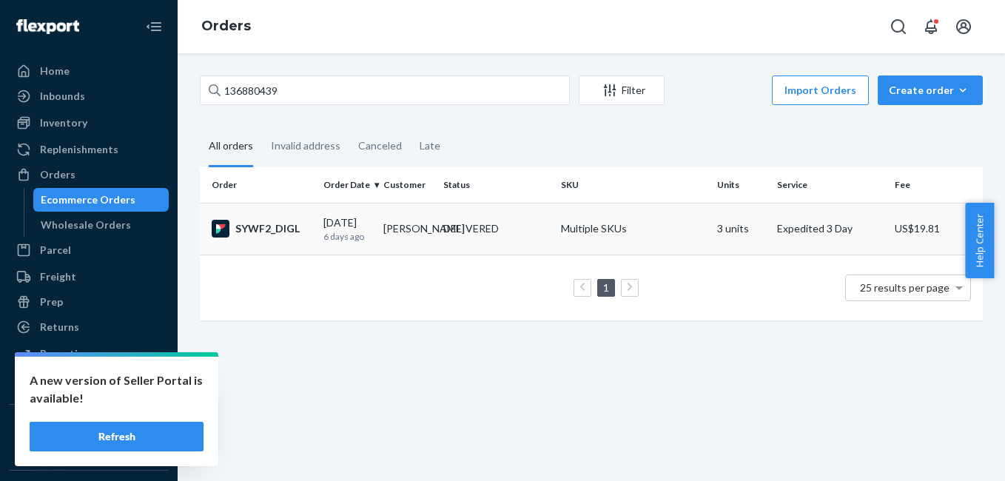
click at [251, 227] on div "SYWF2_DIGL" at bounding box center [262, 229] width 100 height 18
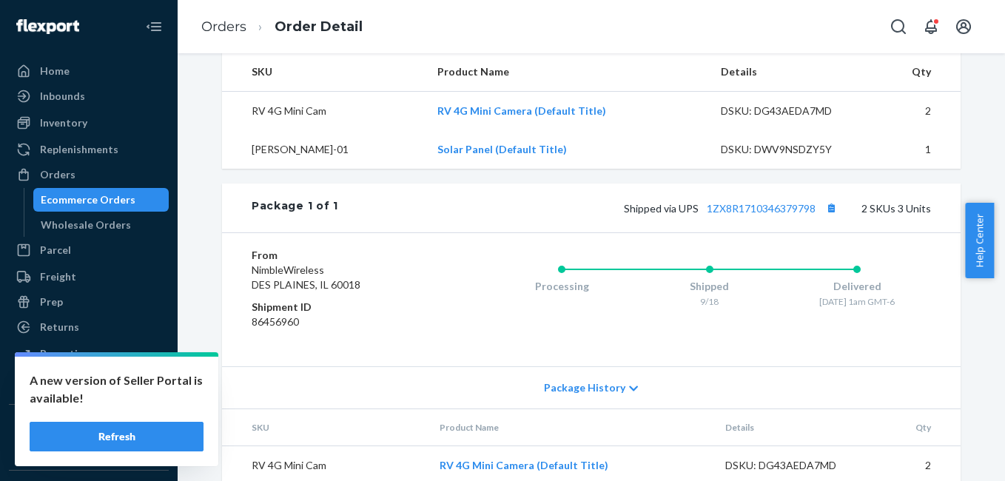
scroll to position [488, 0]
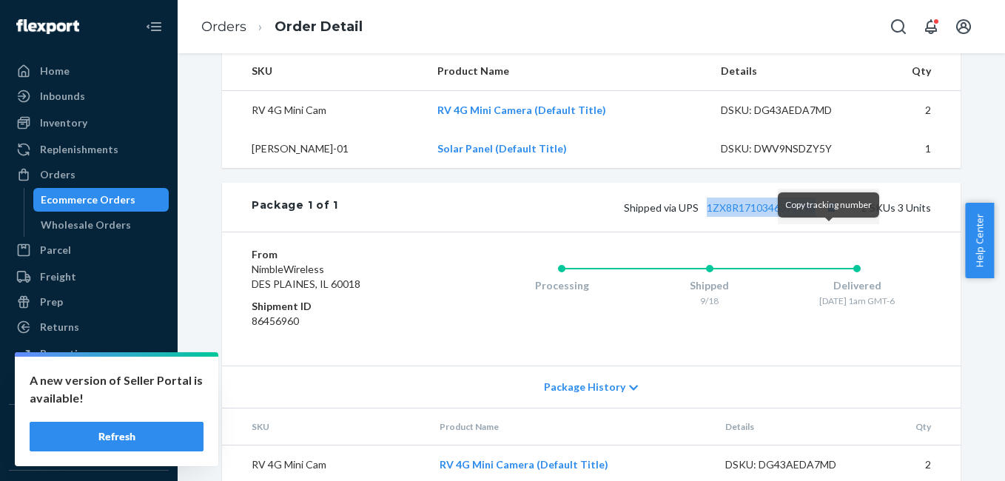
copy link "1ZX8R1710346379798"
drag, startPoint x: 701, startPoint y: 251, endPoint x: 836, endPoint y: 237, distance: 135.4
click at [836, 232] on div "Package 1 of 1 Shipped via UPS 1ZX8R1710346379798 2 SKUs 3 Units" at bounding box center [591, 207] width 738 height 49
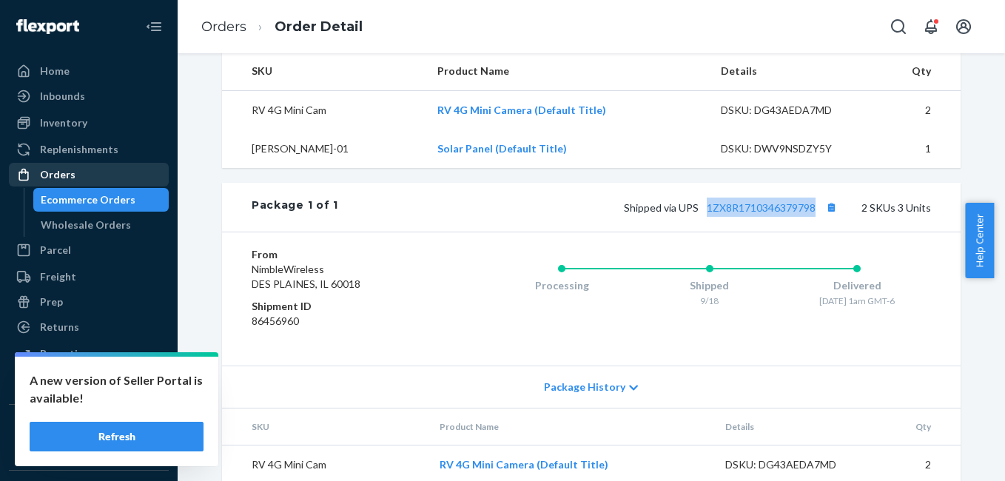
click at [63, 176] on div "Orders" at bounding box center [58, 174] width 36 height 15
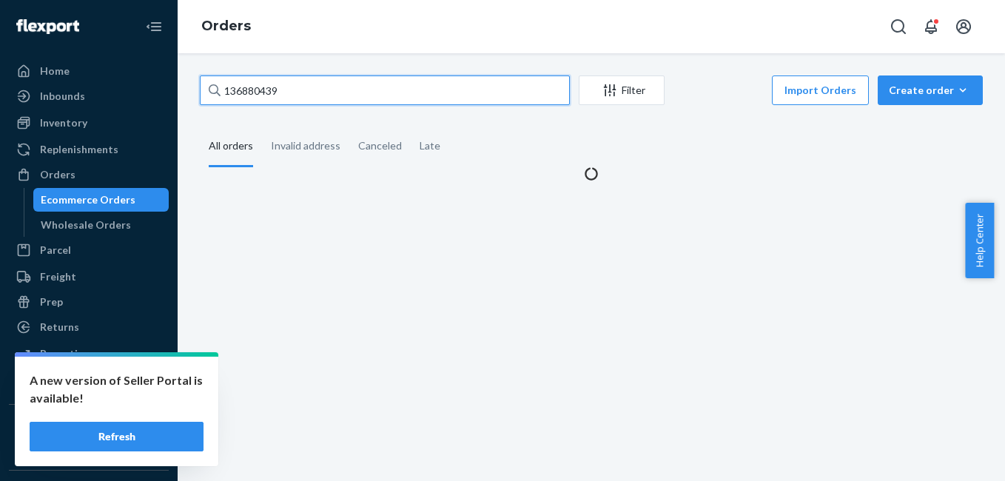
click at [351, 90] on input "136880439" at bounding box center [385, 90] width 370 height 30
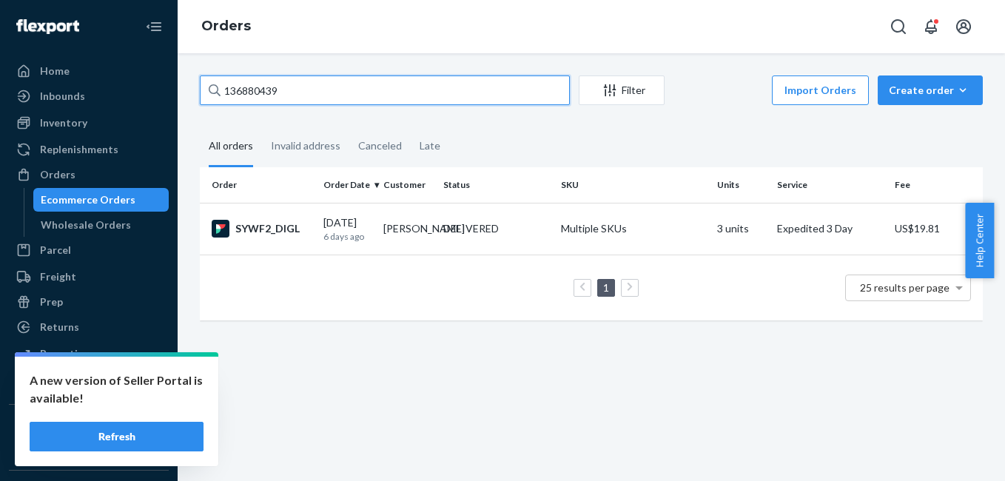
paste input "3348918"
type input "3348918"
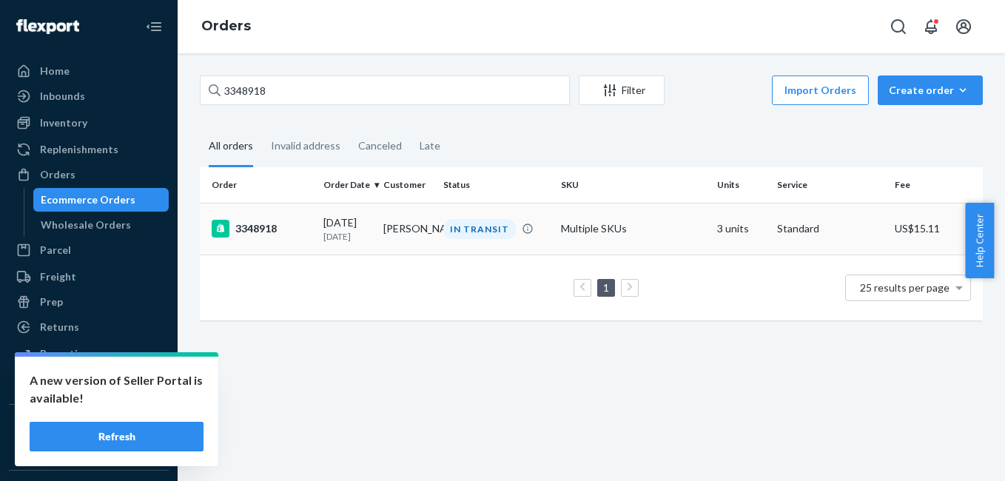
click at [263, 231] on div "3348918" at bounding box center [262, 229] width 100 height 18
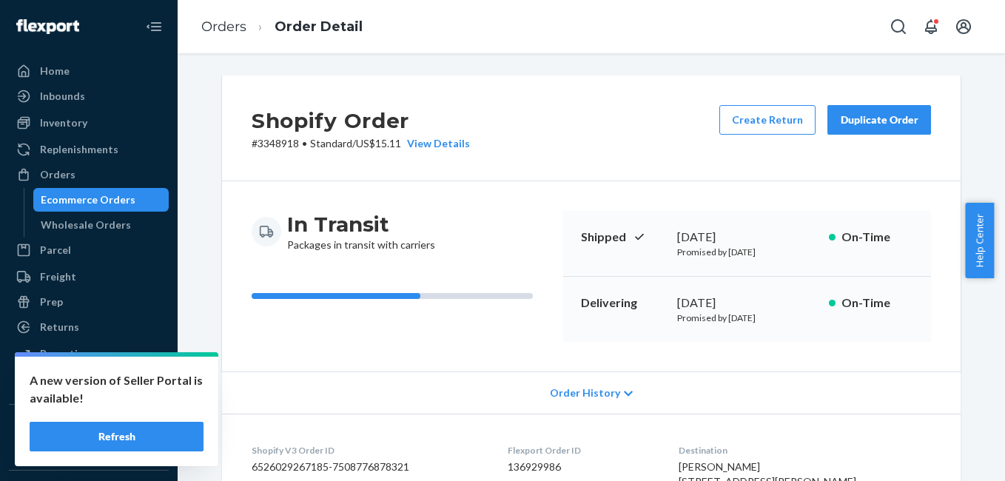
click at [845, 131] on button "Duplicate Order" at bounding box center [879, 120] width 104 height 30
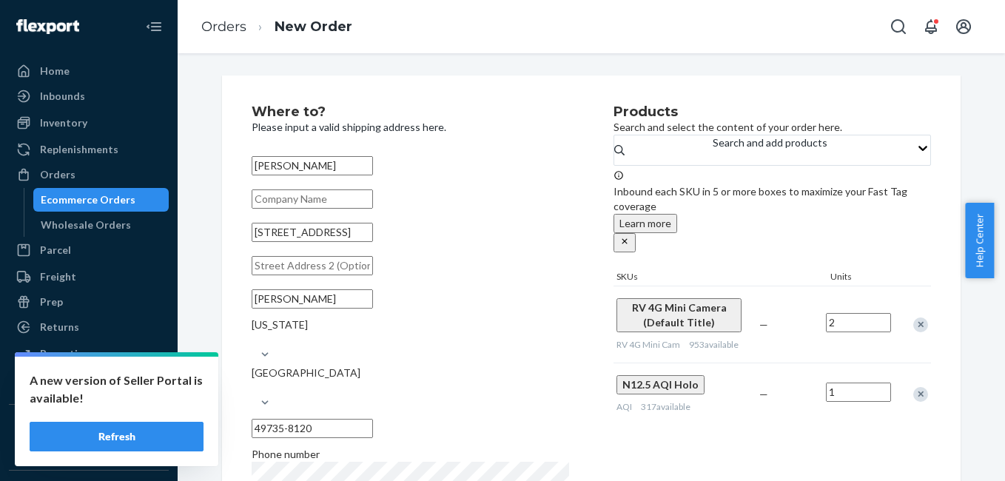
click at [916, 317] on div "Remove Item" at bounding box center [920, 324] width 15 height 15
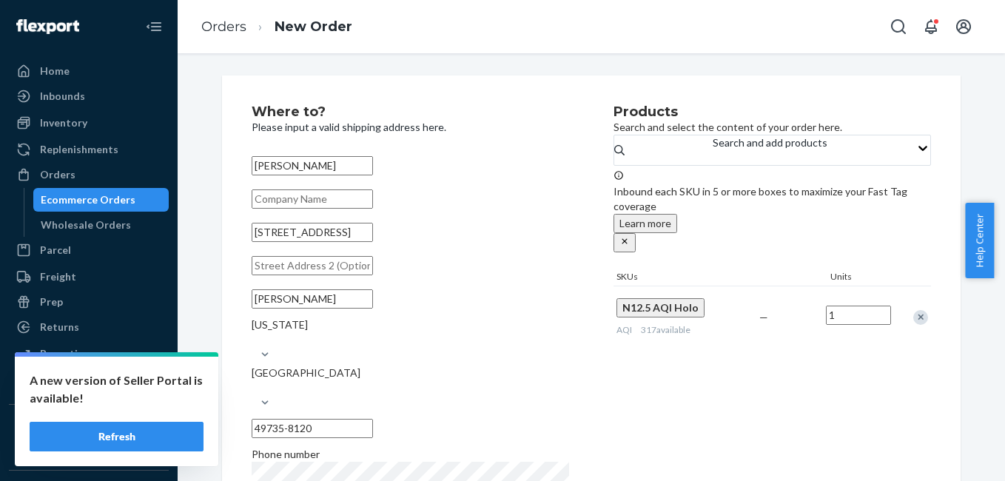
click at [914, 310] on div "Remove Item" at bounding box center [920, 317] width 15 height 15
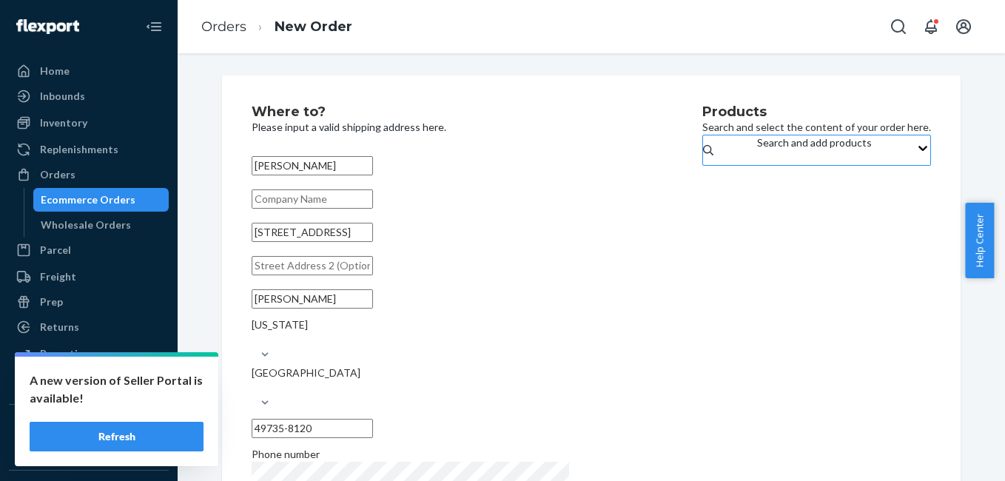
click at [757, 150] on div "Search and add products" at bounding box center [814, 142] width 115 height 15
click at [757, 163] on input "Search and add products" at bounding box center [757, 157] width 1 height 15
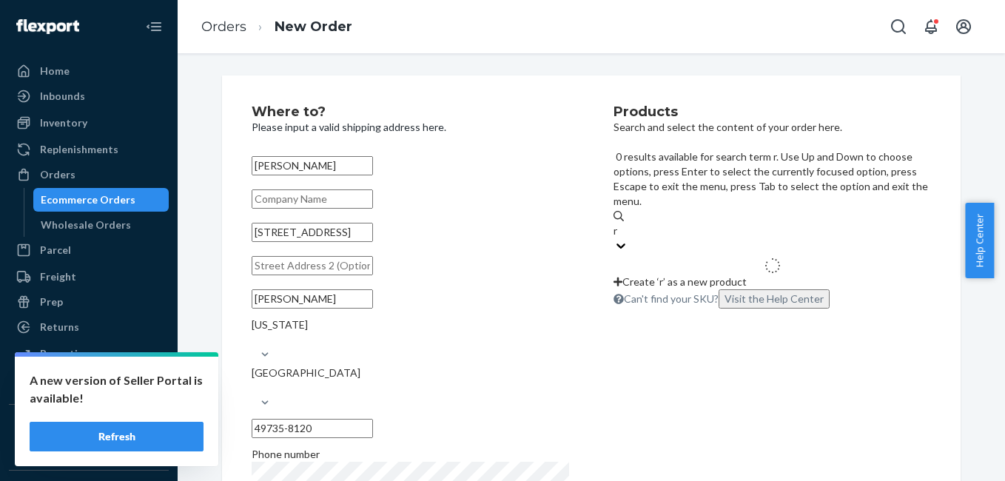
type input "rv"
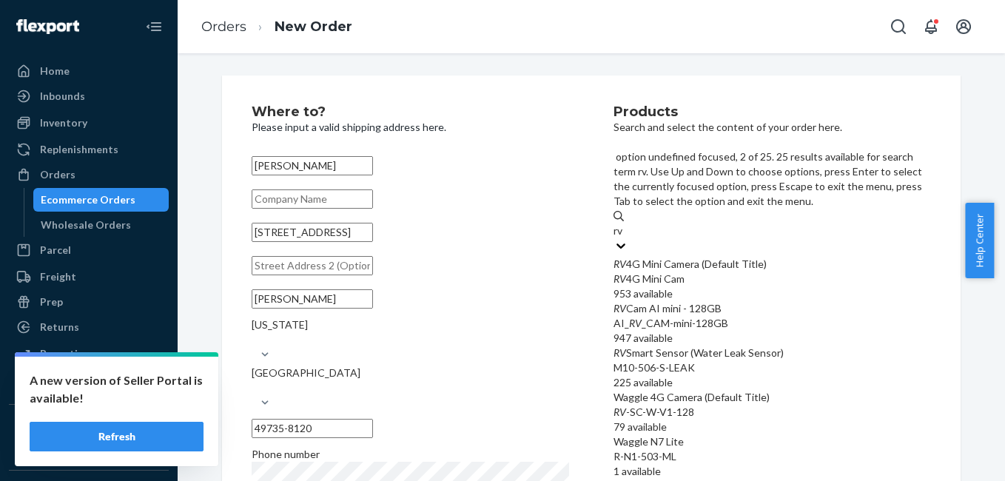
click at [695, 301] on div "RV Cam AI mini - 128GB" at bounding box center [771, 308] width 317 height 15
click at [624, 237] on input "rv" at bounding box center [618, 230] width 11 height 15
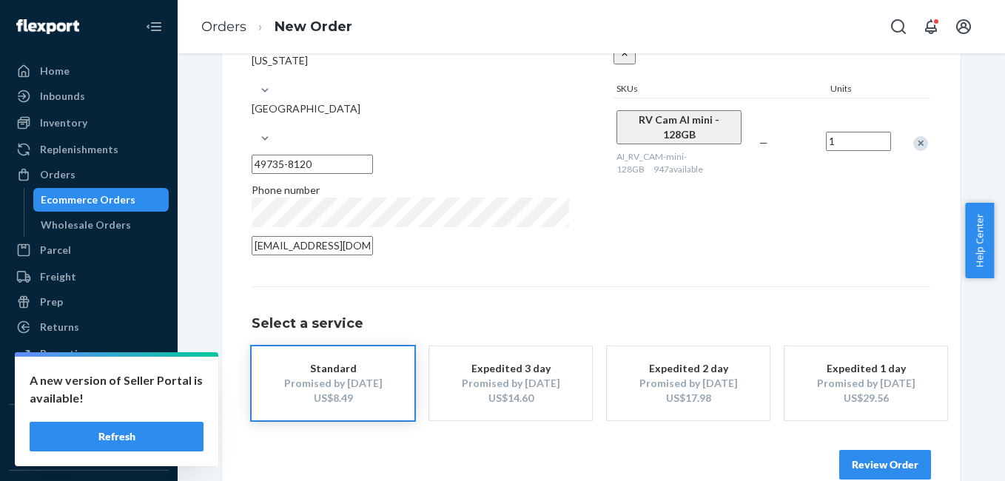
scroll to position [267, 0]
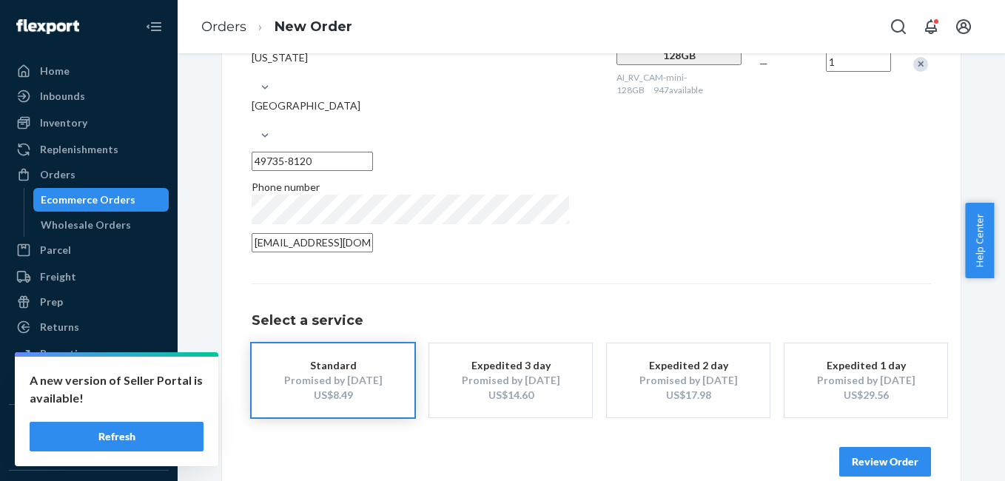
click at [479, 388] on div "US$14.60" at bounding box center [510, 395] width 118 height 15
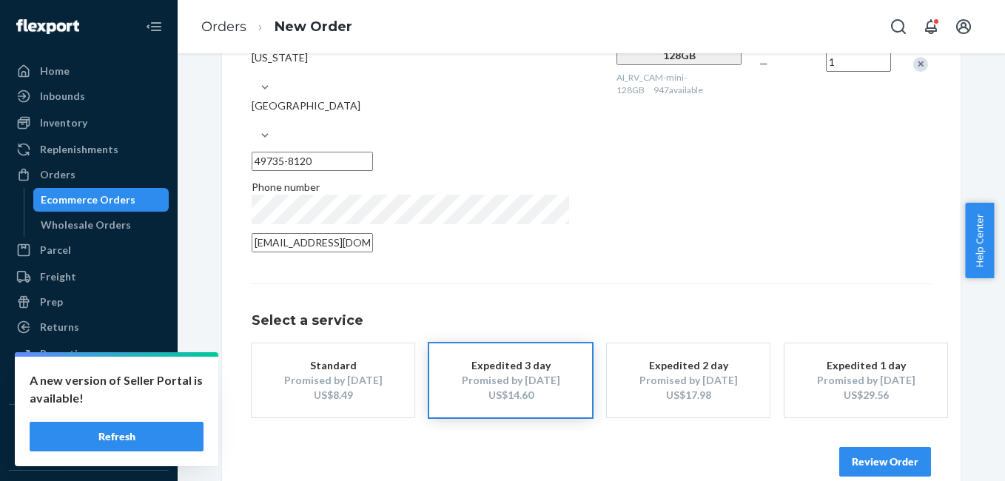
click at [377, 388] on div "US$8.49" at bounding box center [333, 395] width 118 height 15
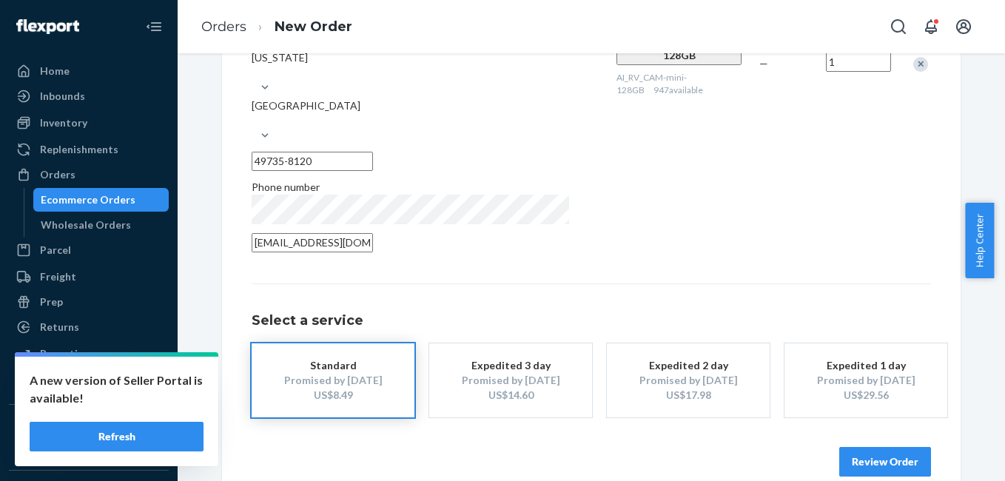
click at [880, 447] on button "Review Order" at bounding box center [885, 462] width 92 height 30
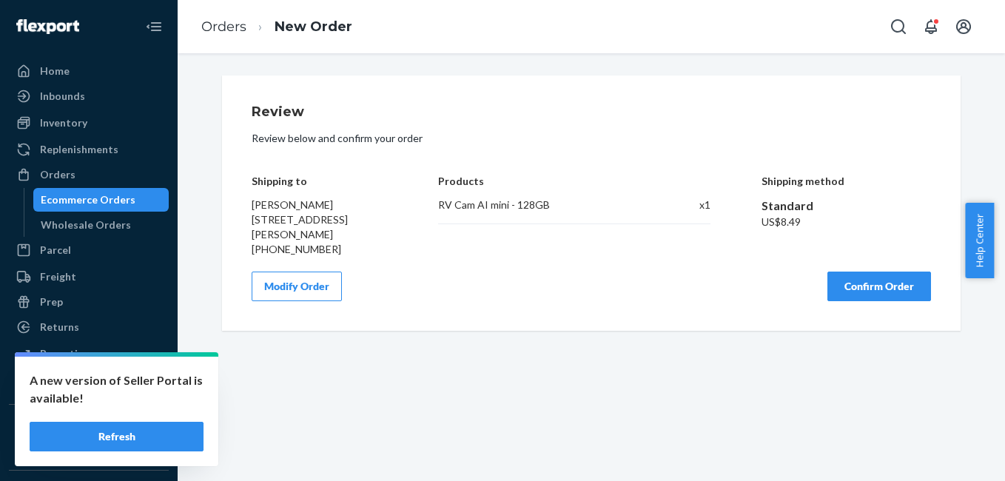
click at [851, 287] on button "Confirm Order" at bounding box center [879, 286] width 104 height 30
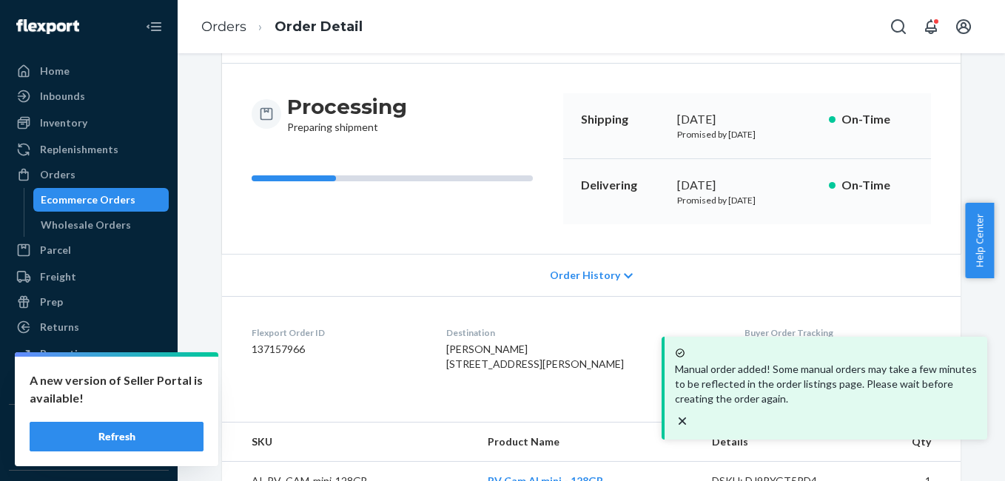
scroll to position [184, 0]
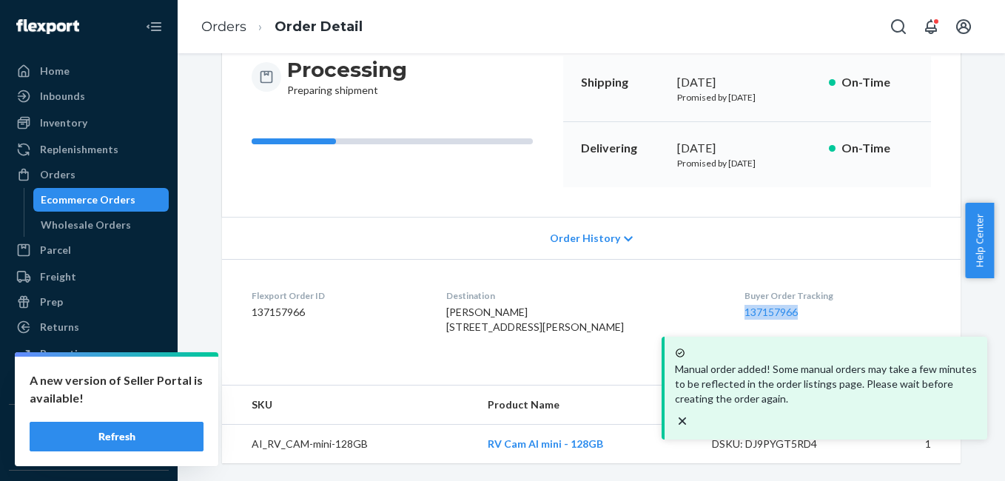
drag, startPoint x: 714, startPoint y: 292, endPoint x: 808, endPoint y: 295, distance: 94.0
click at [808, 295] on dl "Flexport Order ID 137157966 Destination [PERSON_NAME] [STREET_ADDRESS][PERSON_N…" at bounding box center [591, 314] width 738 height 111
